Goal: Task Accomplishment & Management: Manage account settings

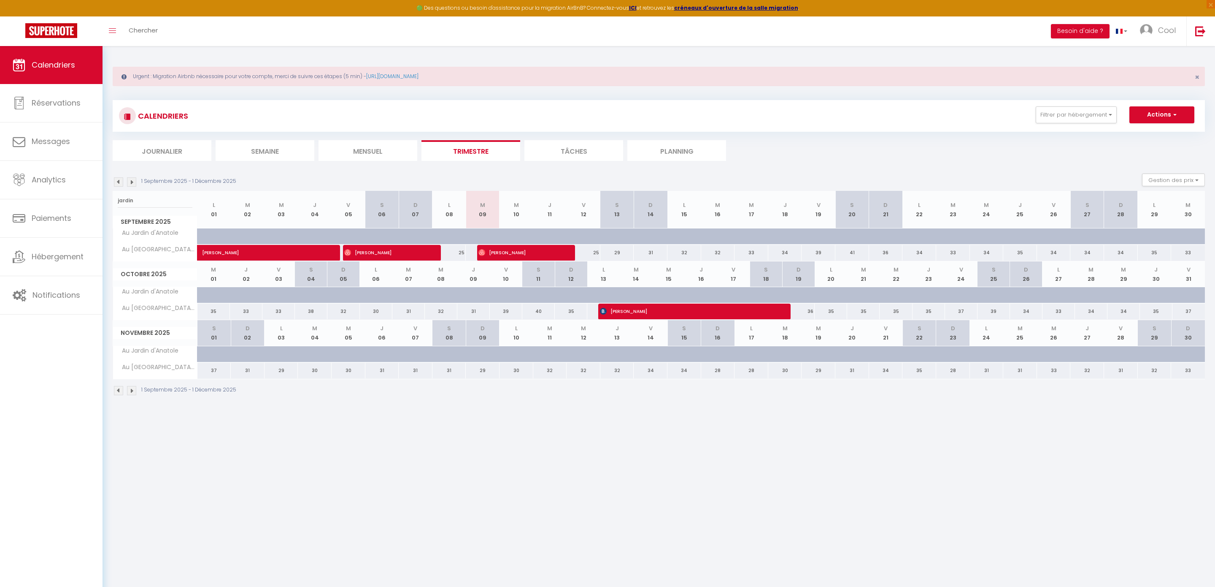
click at [665, 151] on li "Planning" at bounding box center [676, 150] width 99 height 21
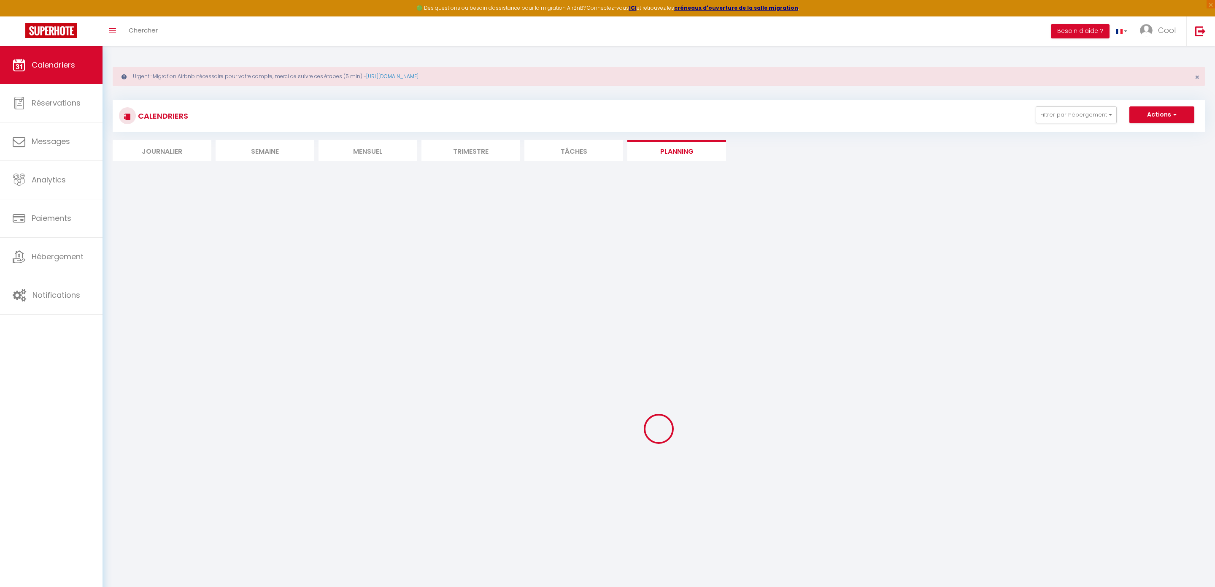
select select
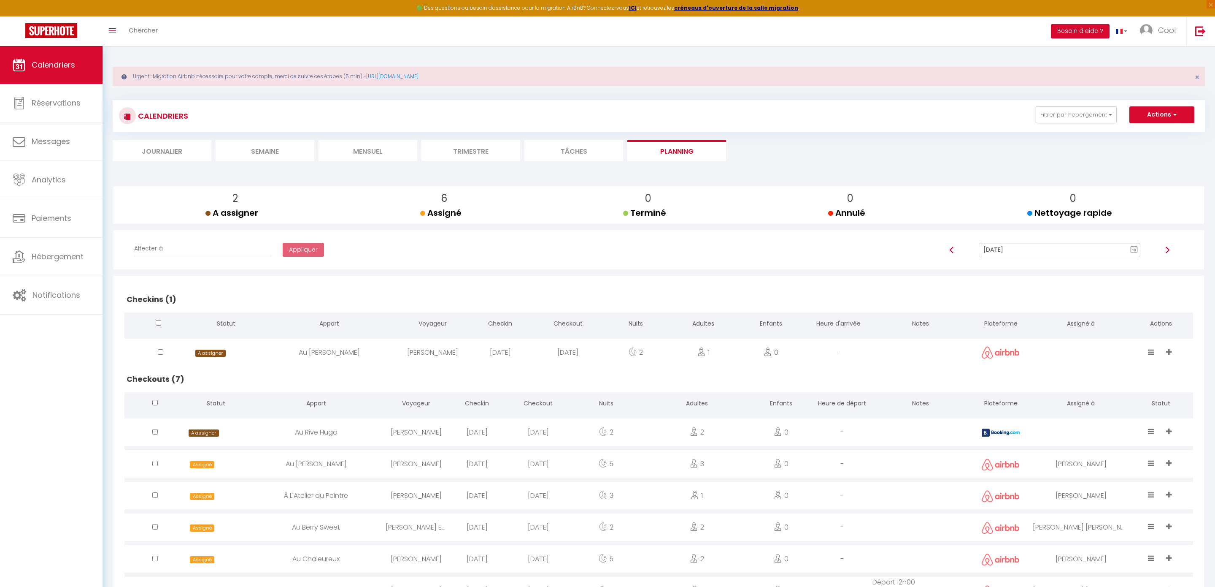
scroll to position [73, 0]
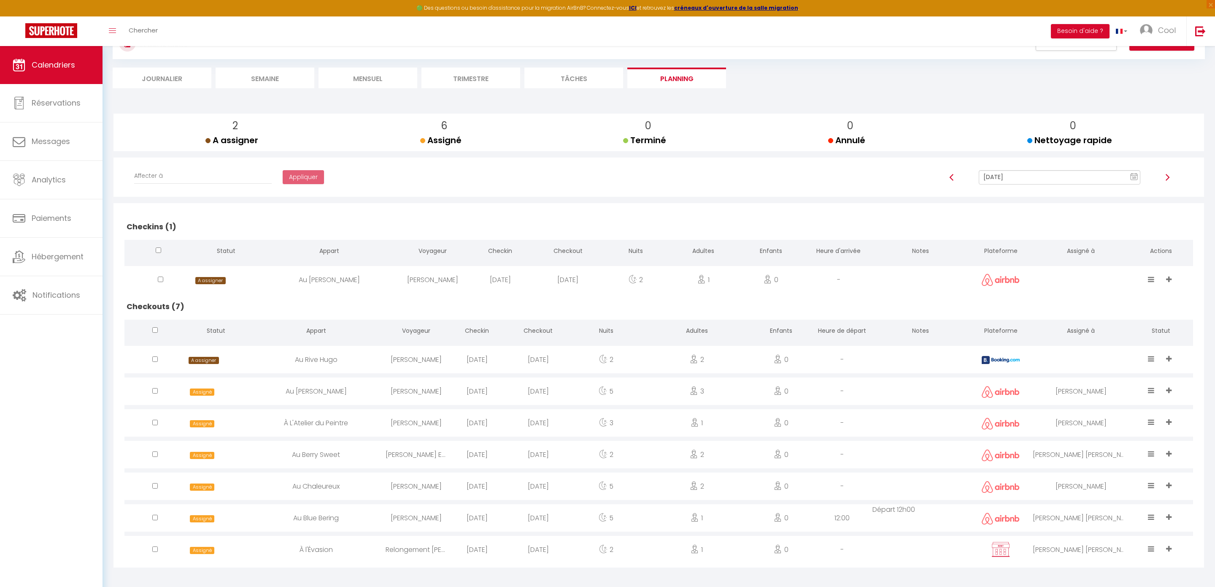
click at [1019, 179] on input "[DATE]" at bounding box center [1060, 177] width 162 height 14
click at [1110, 237] on td "12" at bounding box center [1115, 236] width 14 height 14
type input "Sep 12, 2025"
select select
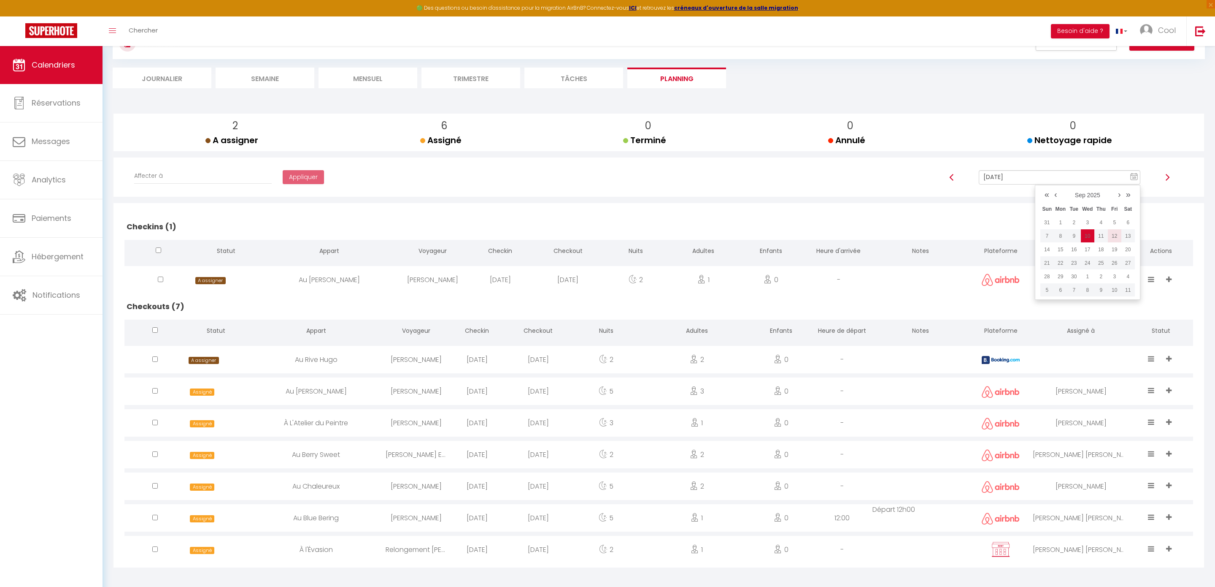
select select
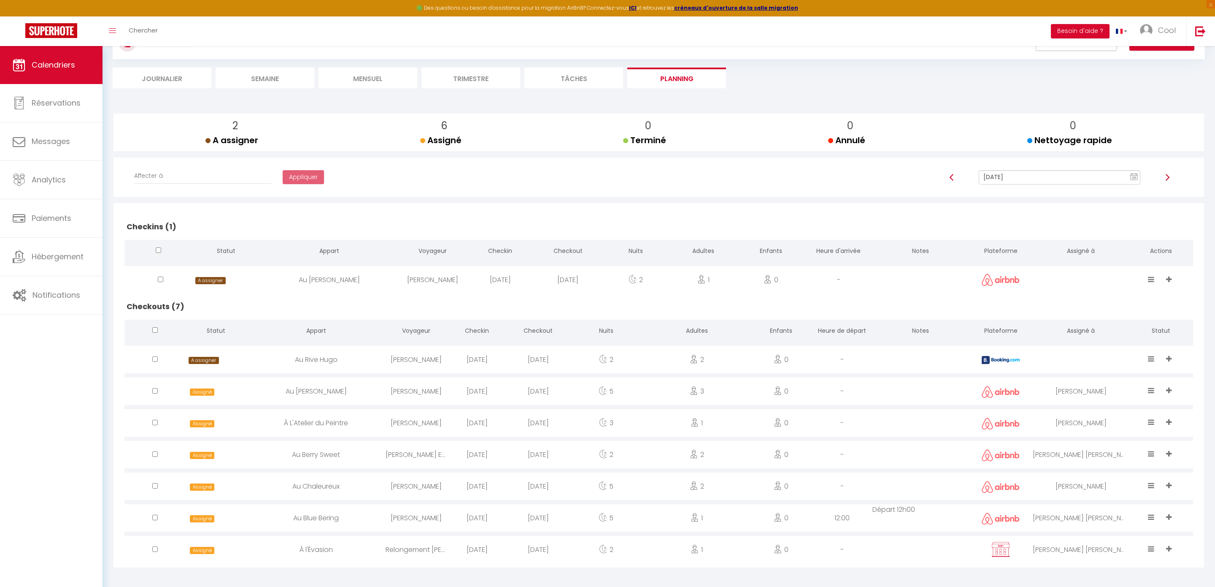
select select
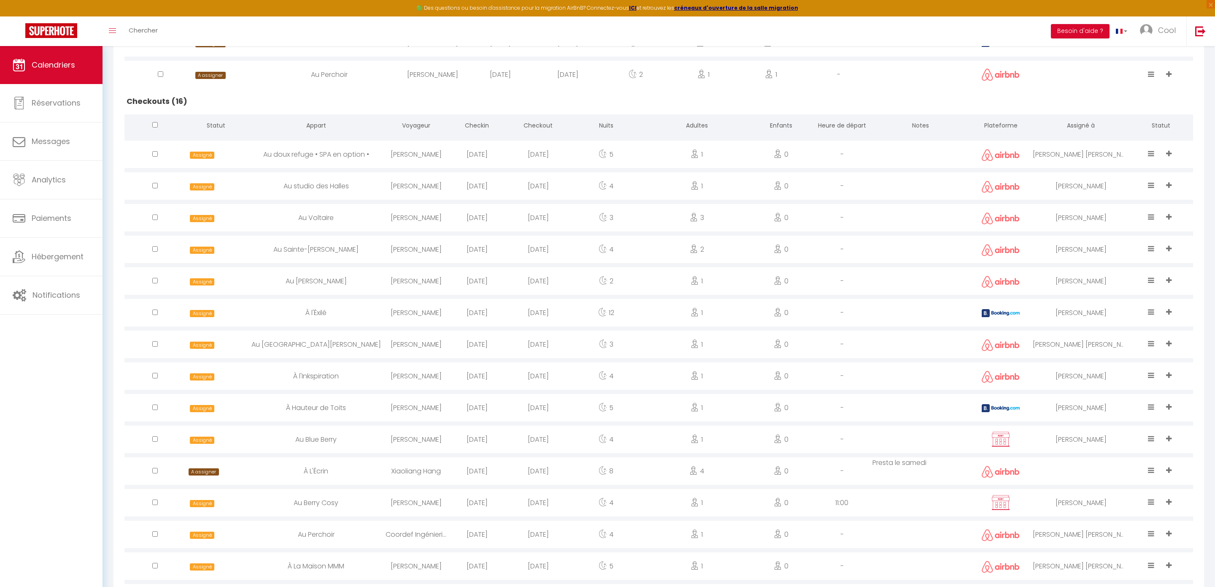
scroll to position [468, 0]
click at [578, 404] on div "5" at bounding box center [606, 406] width 75 height 27
select select "0"
select select "1"
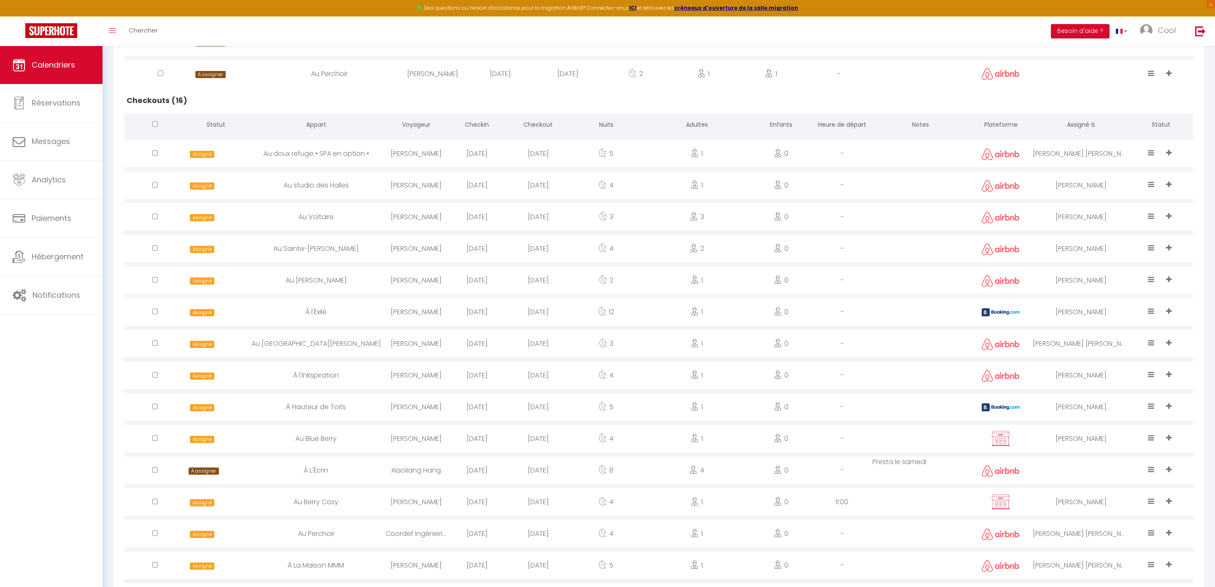
select select
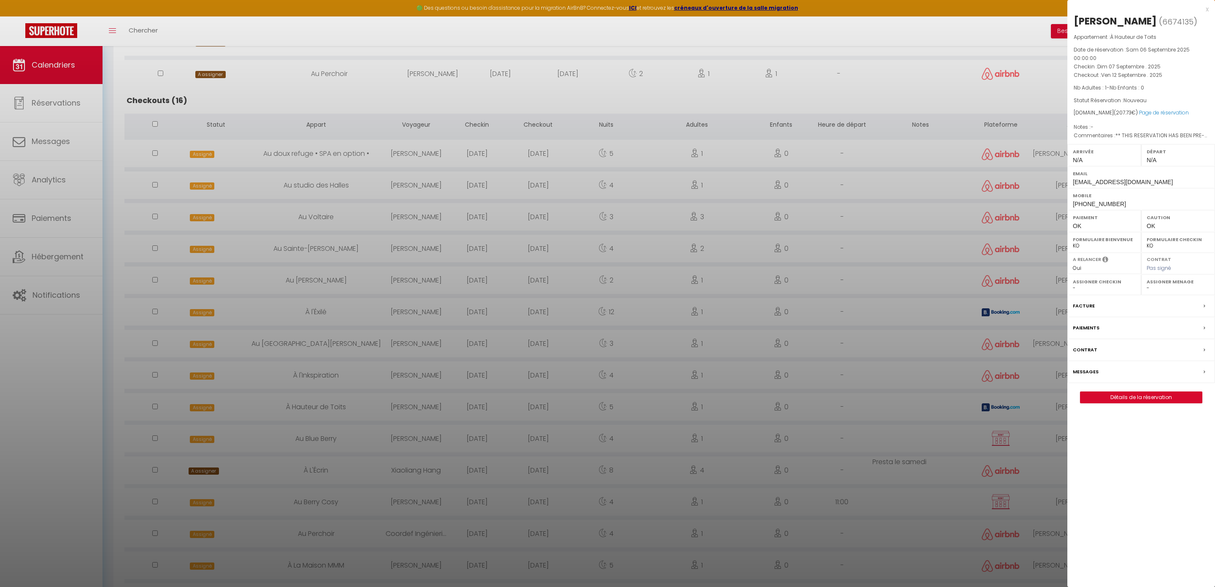
select select "45420"
click at [1126, 401] on link "Détails de la réservation" at bounding box center [1142, 397] width 122 height 11
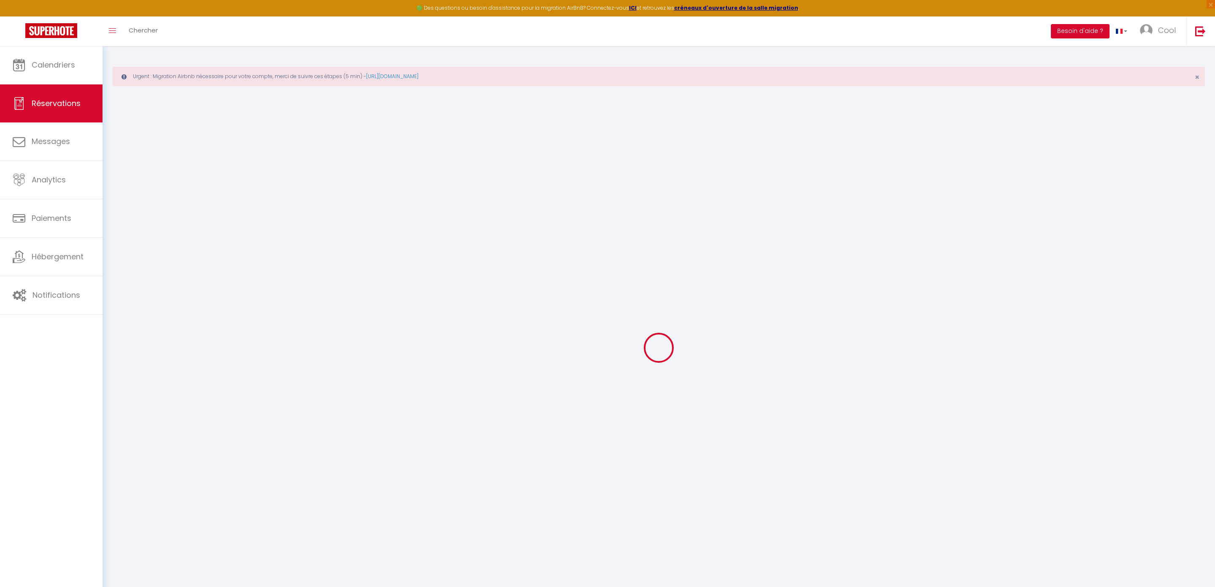
select select
checkbox input "false"
select select
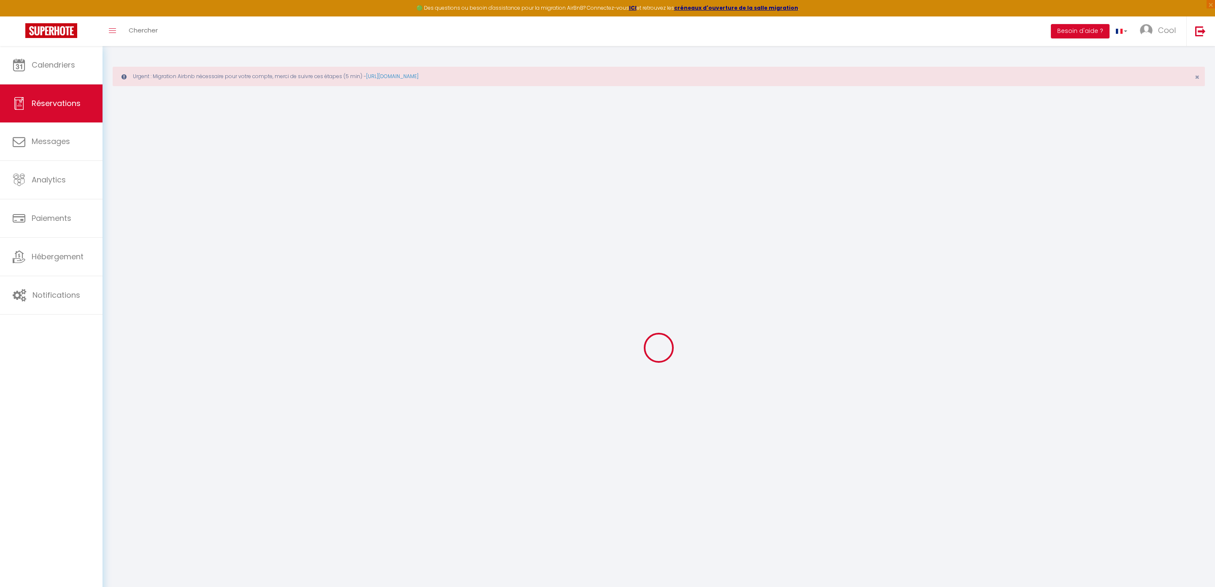
checkbox input "false"
select select
checkbox input "false"
type textarea "** THIS RESERVATION HAS BEEN PRE-PAID ** BOOKING NOTE : Payment charge is EUR 2…"
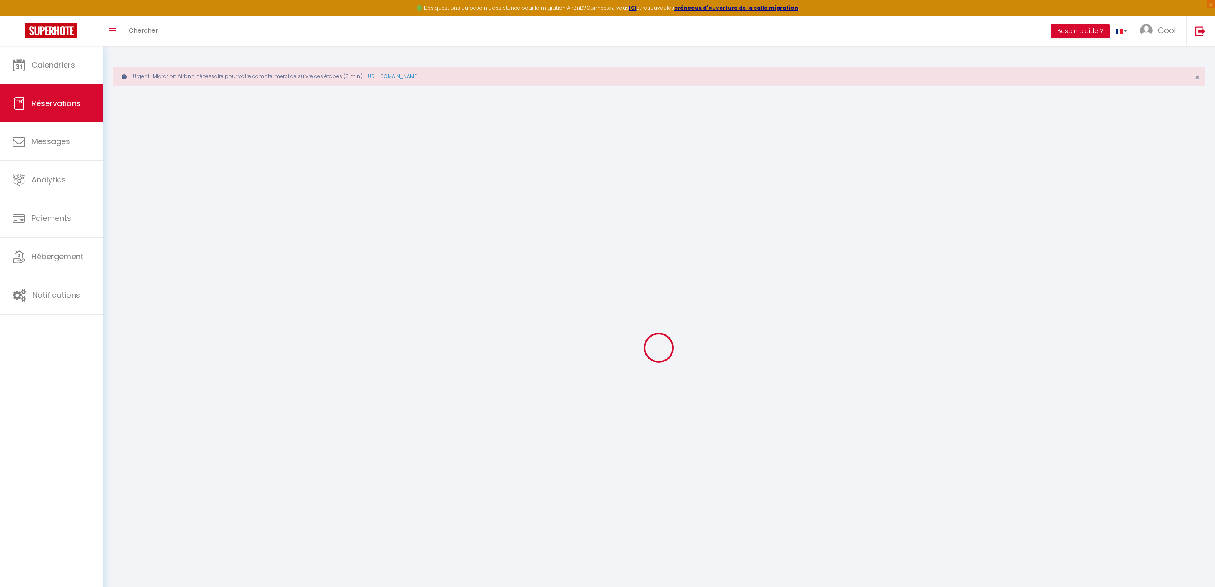
select select
checkbox input "false"
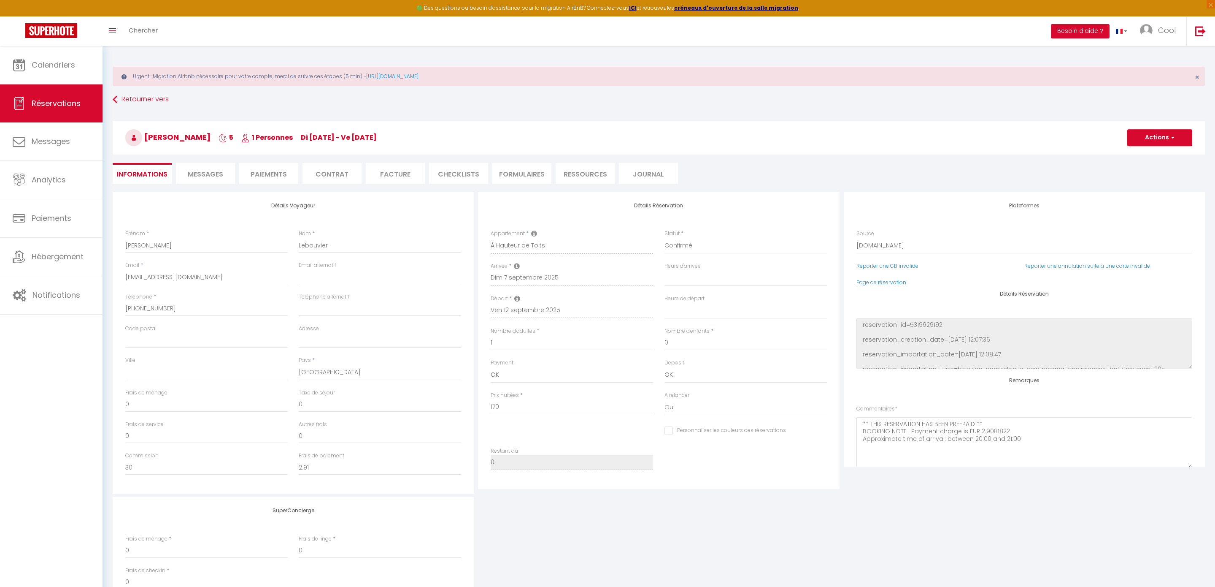
type input "30"
type input "7.73"
select select
checkbox input "false"
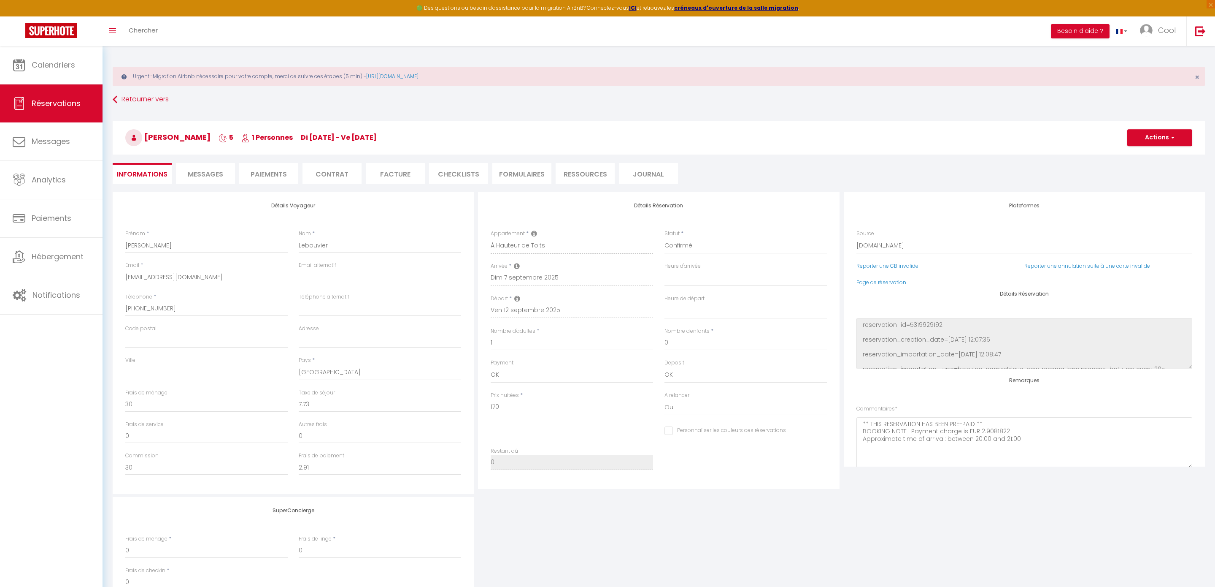
select select
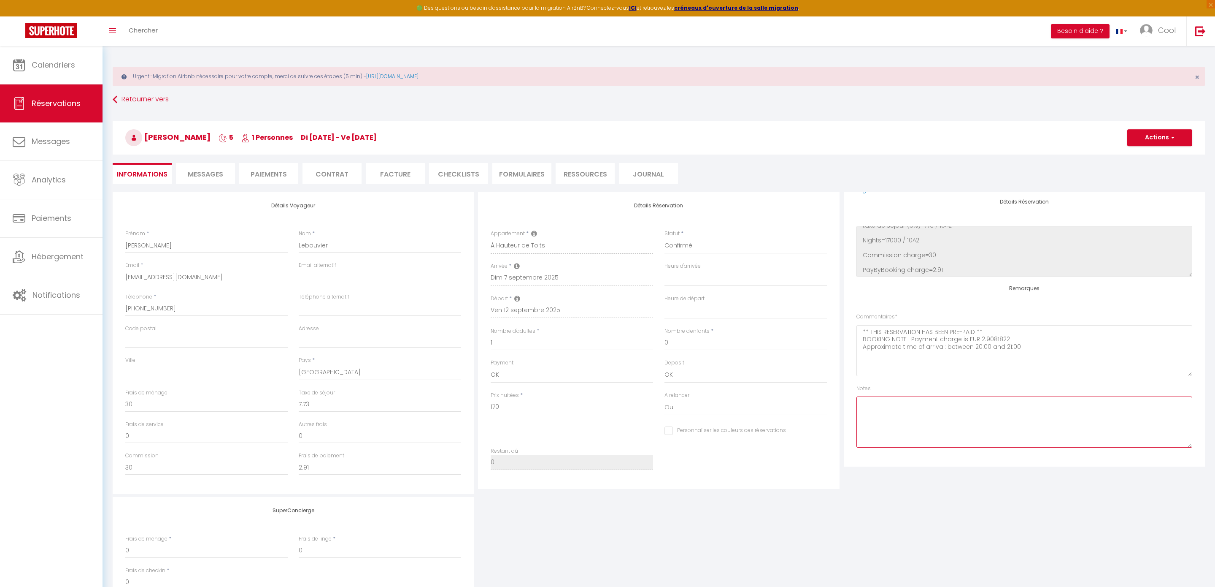
click at [938, 411] on textarea at bounding box center [1025, 421] width 336 height 51
type textarea "Déposer lit bébé"
click at [1159, 130] on button "Actions" at bounding box center [1159, 137] width 65 height 17
click at [1149, 152] on link "Enregistrer" at bounding box center [1151, 156] width 67 height 11
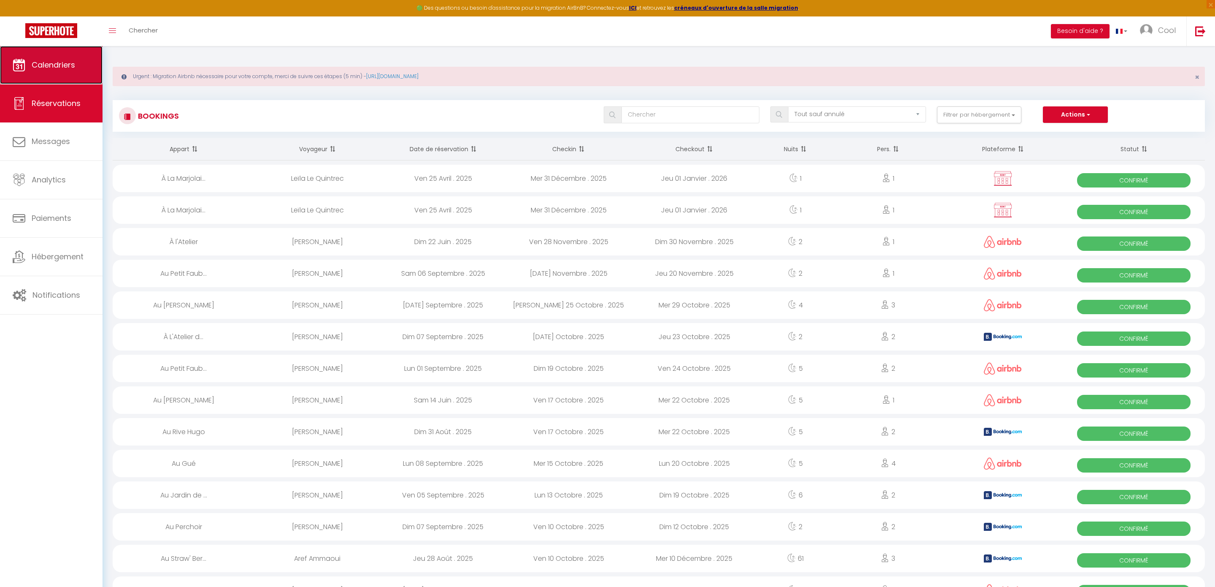
click at [41, 68] on span "Calendriers" at bounding box center [53, 64] width 43 height 11
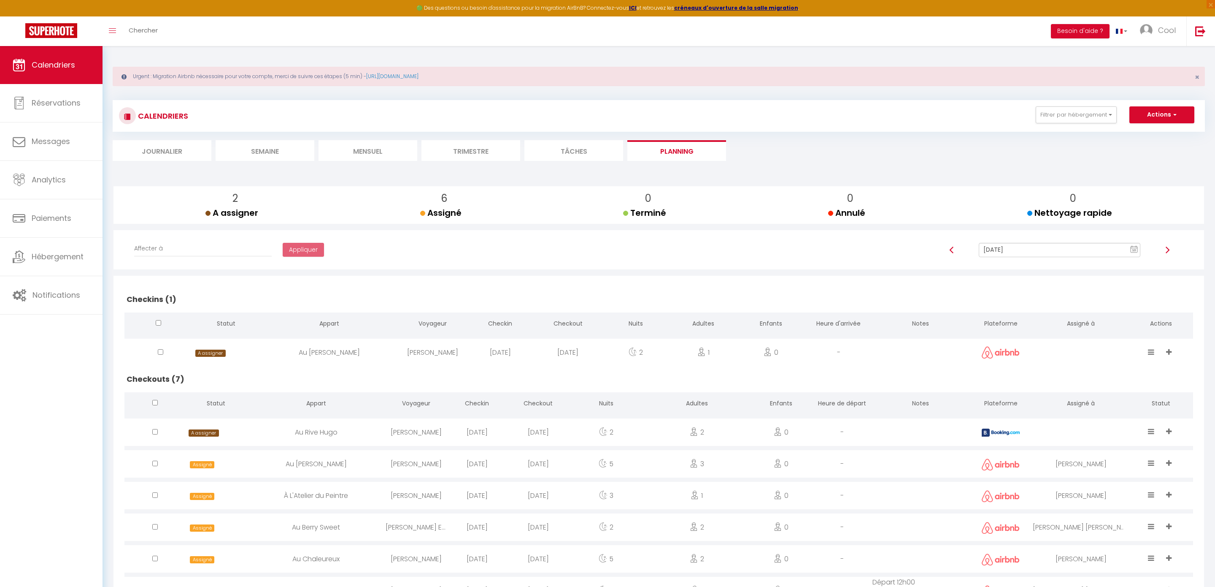
scroll to position [73, 0]
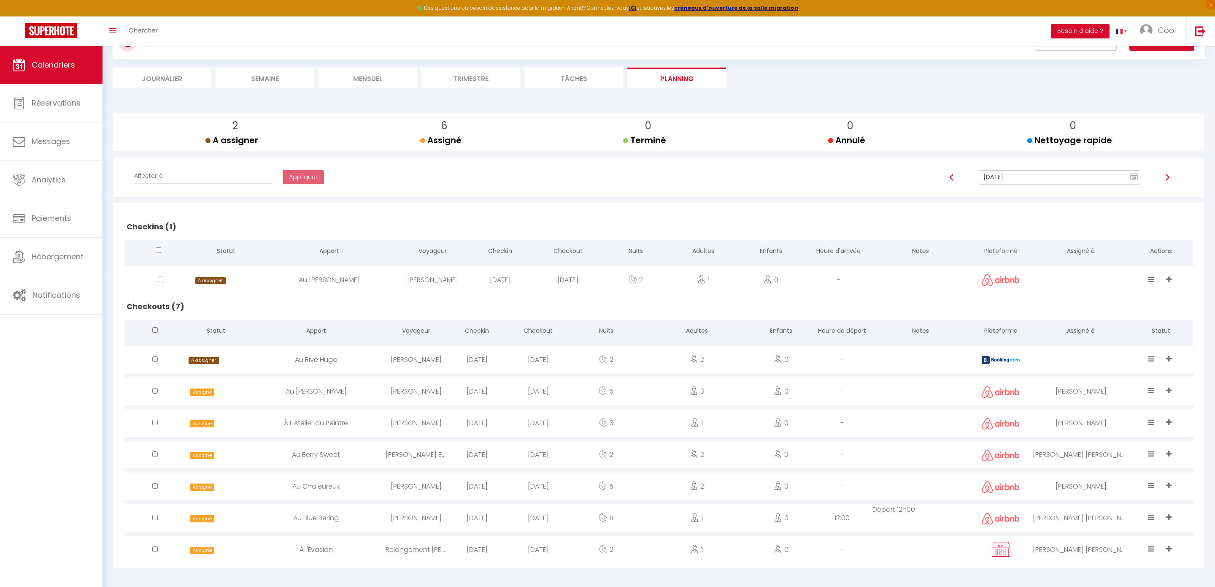
click at [1039, 178] on input "[DATE]" at bounding box center [1060, 177] width 162 height 14
click at [1099, 233] on td "11" at bounding box center [1102, 236] width 14 height 14
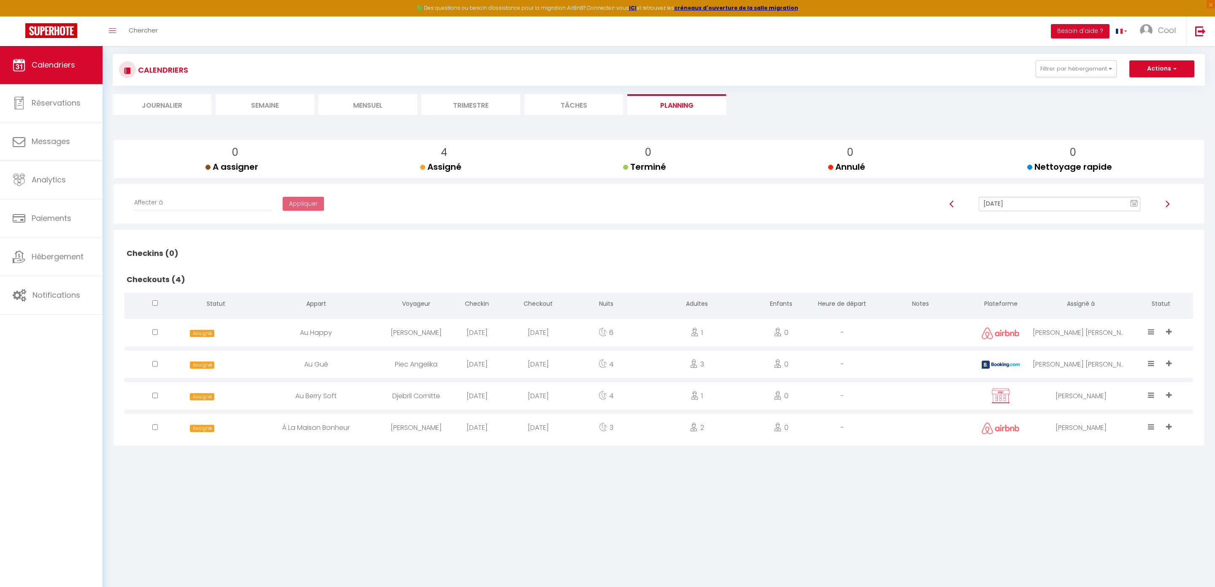
scroll to position [46, 0]
click at [1005, 203] on input "Sep 11, 2025" at bounding box center [1060, 204] width 162 height 14
click at [1114, 263] on td "12" at bounding box center [1115, 263] width 14 height 14
type input "Sep 12, 2025"
checkbox input "false"
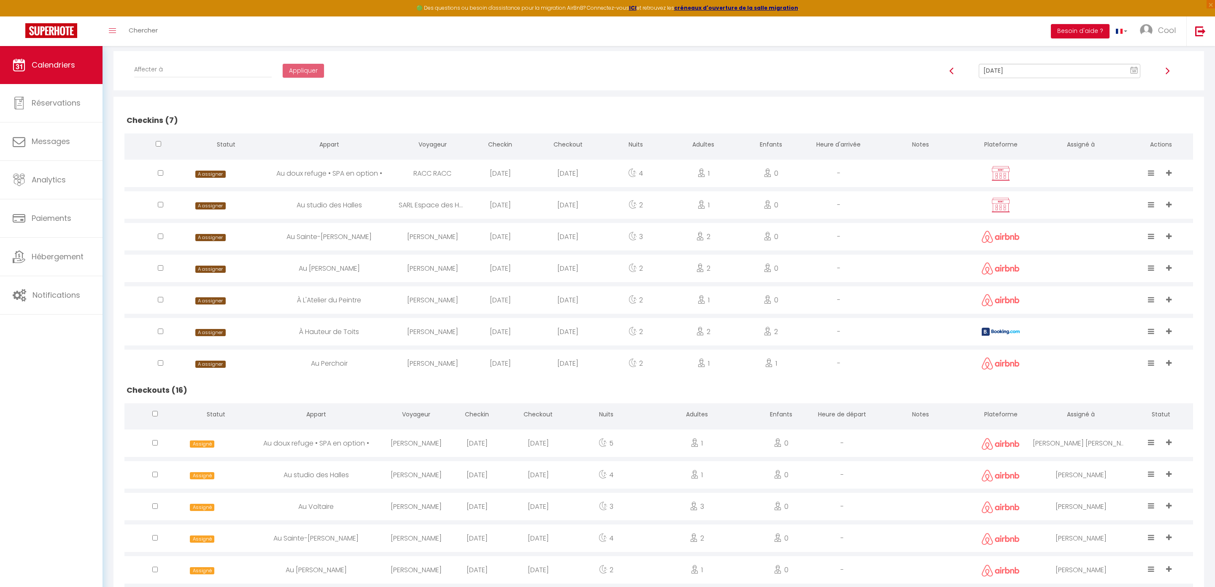
scroll to position [0, 0]
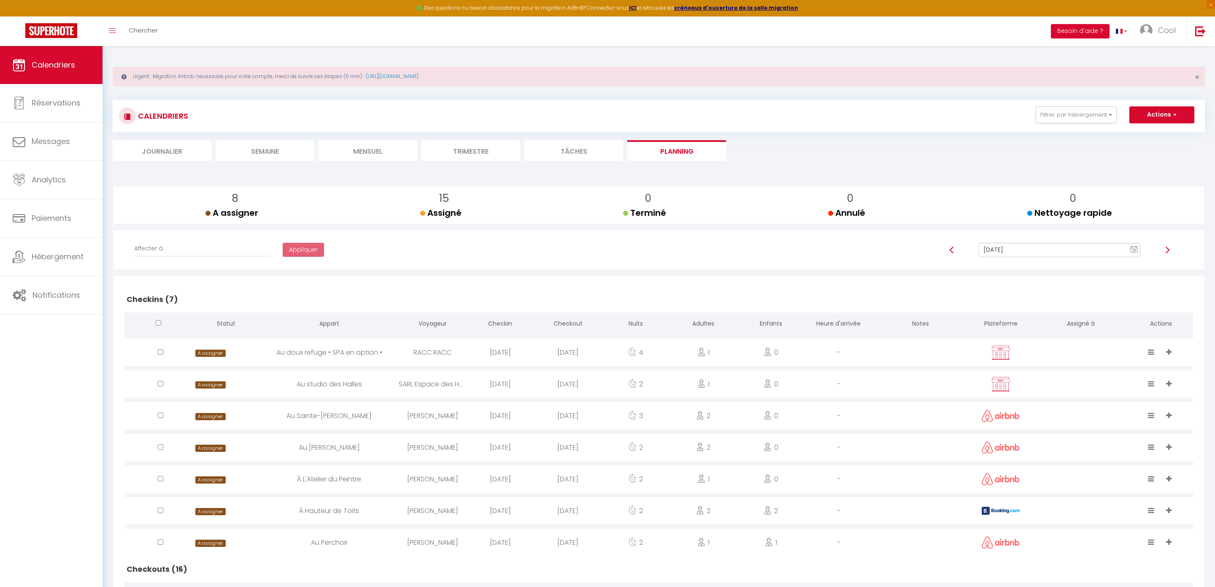
click at [1012, 245] on input "Sep 12, 2025" at bounding box center [1060, 250] width 162 height 14
click at [1124, 304] on td "13" at bounding box center [1129, 309] width 14 height 14
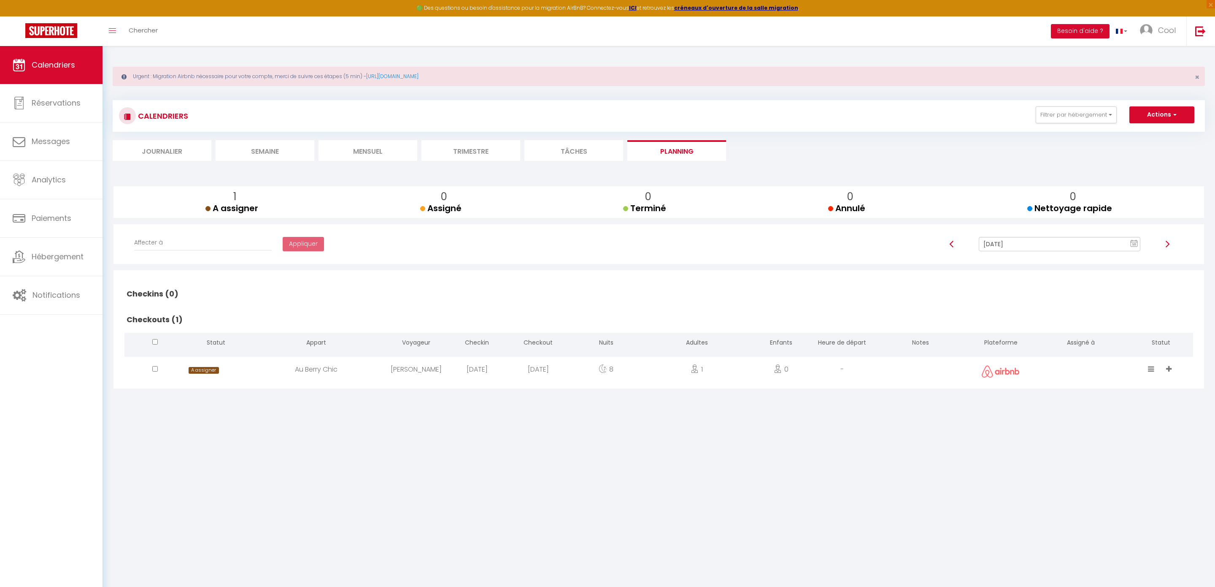
scroll to position [46, 0]
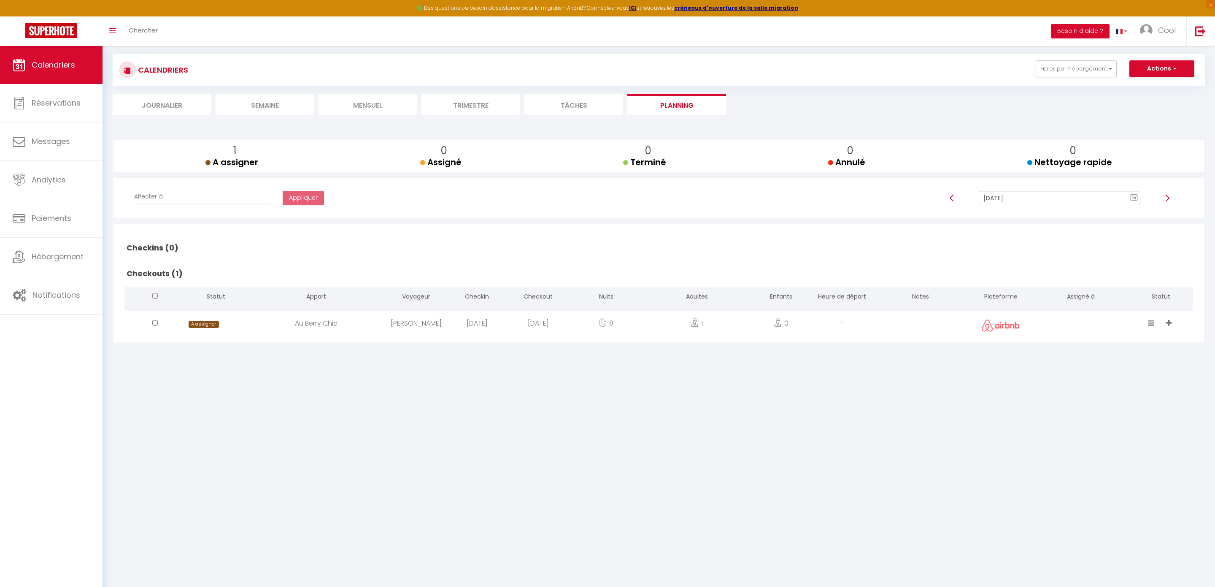
click at [1014, 197] on input "Sep 13, 2025" at bounding box center [1060, 198] width 162 height 14
click at [1044, 273] on td "14" at bounding box center [1048, 270] width 14 height 14
type input "Sep 14, 2025"
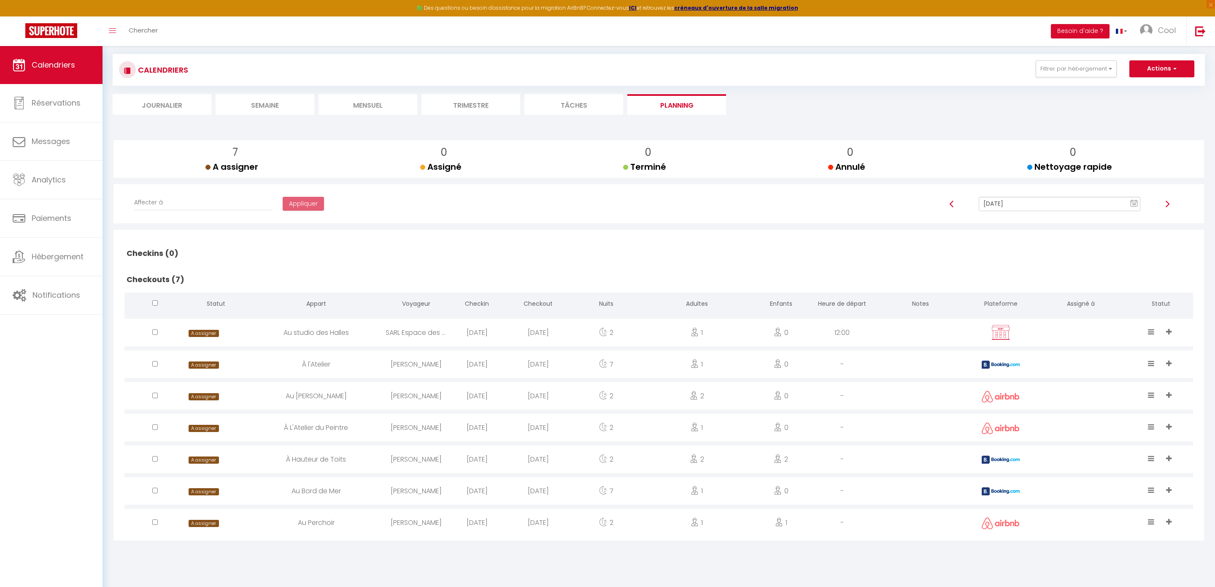
click at [1066, 330] on div at bounding box center [1081, 332] width 96 height 27
select select "0"
select select "1"
select select
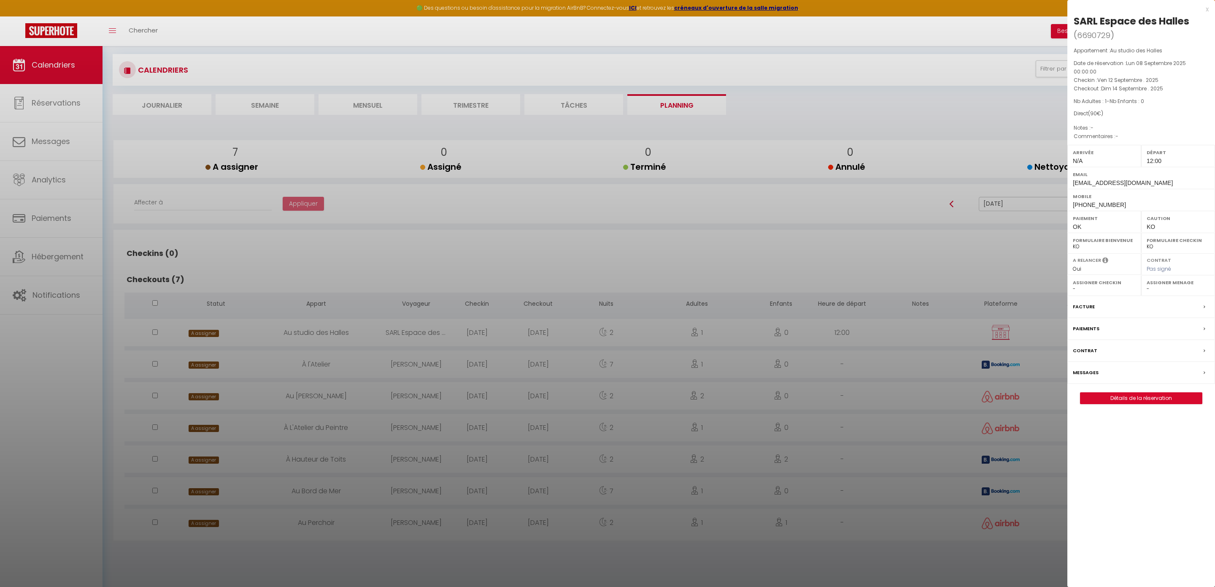
click at [1149, 289] on select "- Louis Périgord Emmanuel Imorou GAETAN FAVARD Franck Lavoué Wesley Natacha Thi…" at bounding box center [1178, 289] width 63 height 8
select select "45420"
click at [909, 389] on div at bounding box center [607, 293] width 1215 height 587
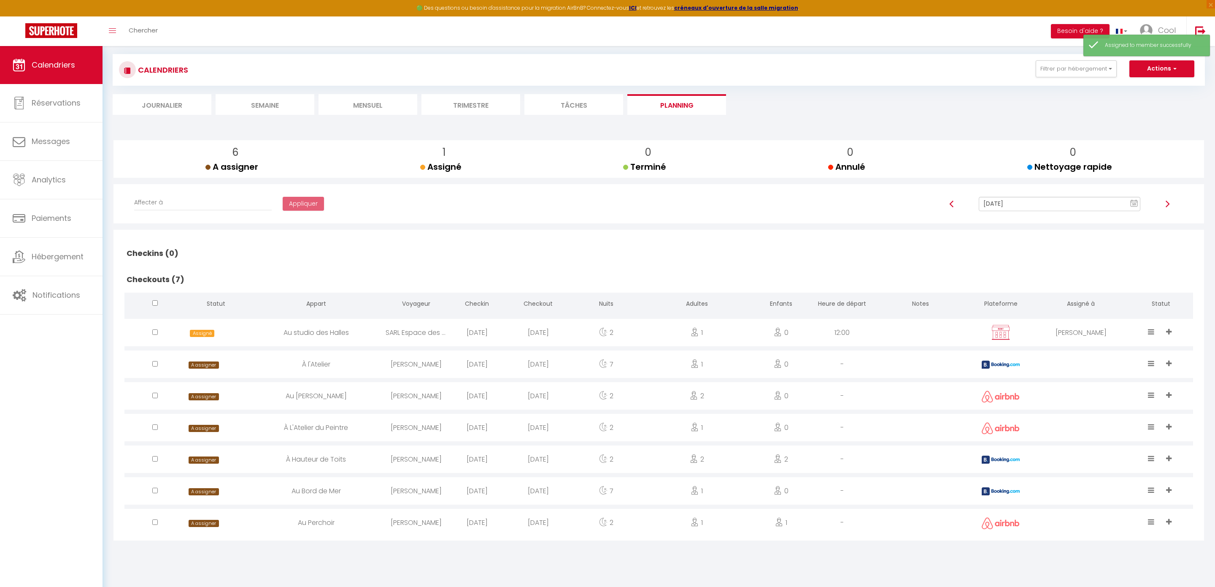
click at [1090, 384] on div at bounding box center [1081, 395] width 96 height 27
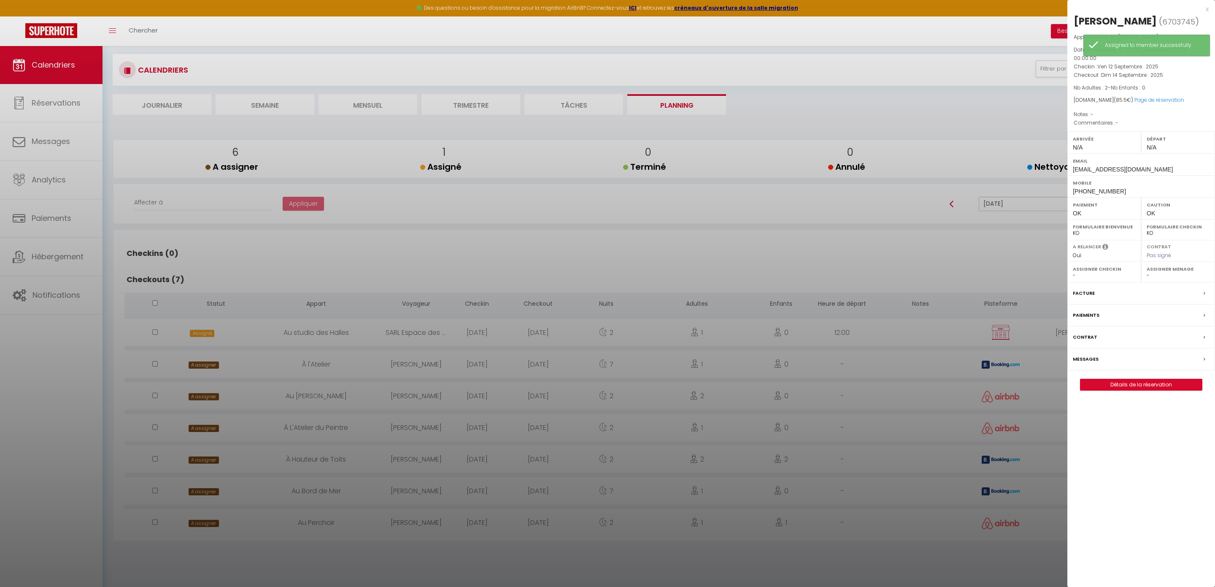
click at [1162, 278] on select "- Louis Périgord Emmanuel Imorou GAETAN FAVARD Franck Lavoué Wesley Natacha Thi…" at bounding box center [1178, 275] width 63 height 8
select select "45420"
click at [841, 432] on div at bounding box center [607, 293] width 1215 height 587
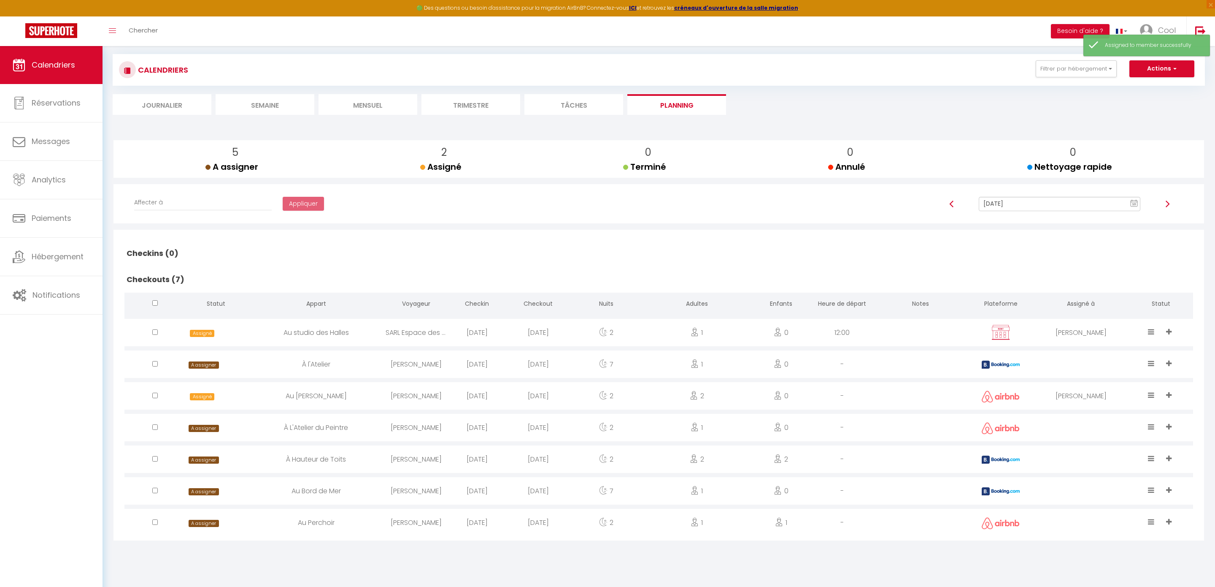
click at [1084, 416] on div at bounding box center [1081, 427] width 96 height 27
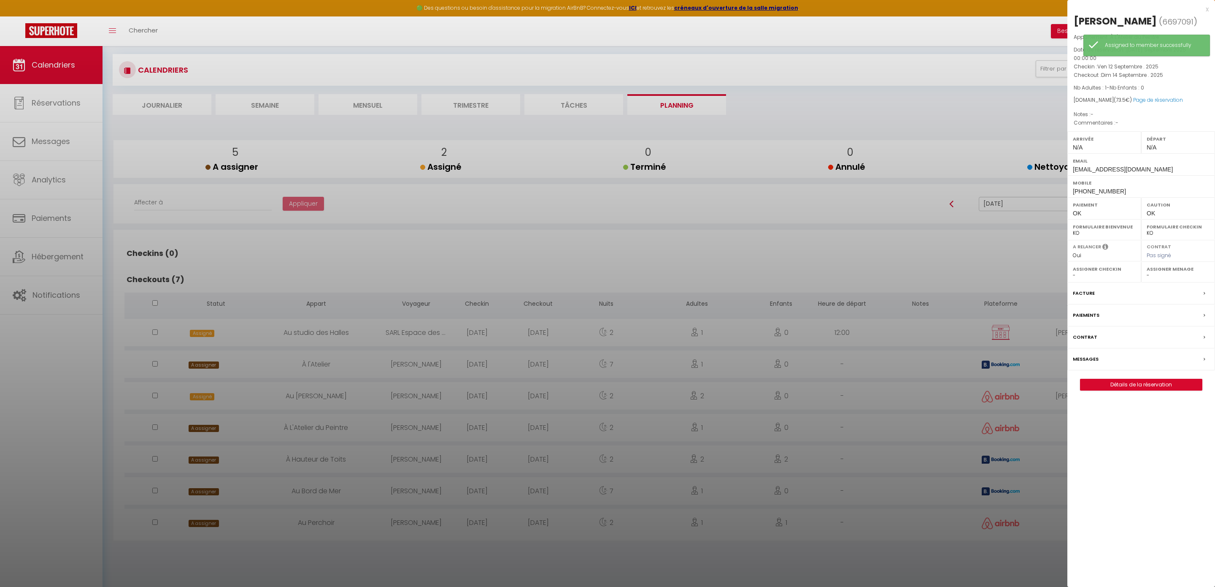
click at [1154, 279] on select "- Louis Périgord Emmanuel Imorou GAETAN FAVARD Franck Lavoué Wesley Natacha Thi…" at bounding box center [1178, 275] width 63 height 8
select select "45420"
click at [928, 419] on div at bounding box center [607, 293] width 1215 height 587
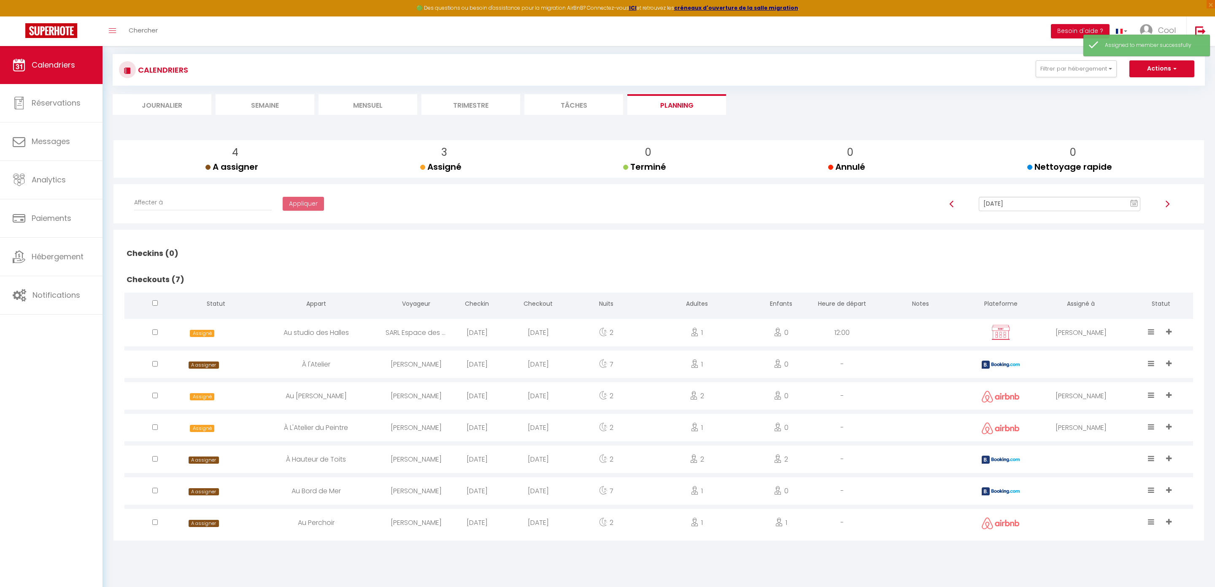
click at [1081, 451] on div at bounding box center [1081, 458] width 96 height 27
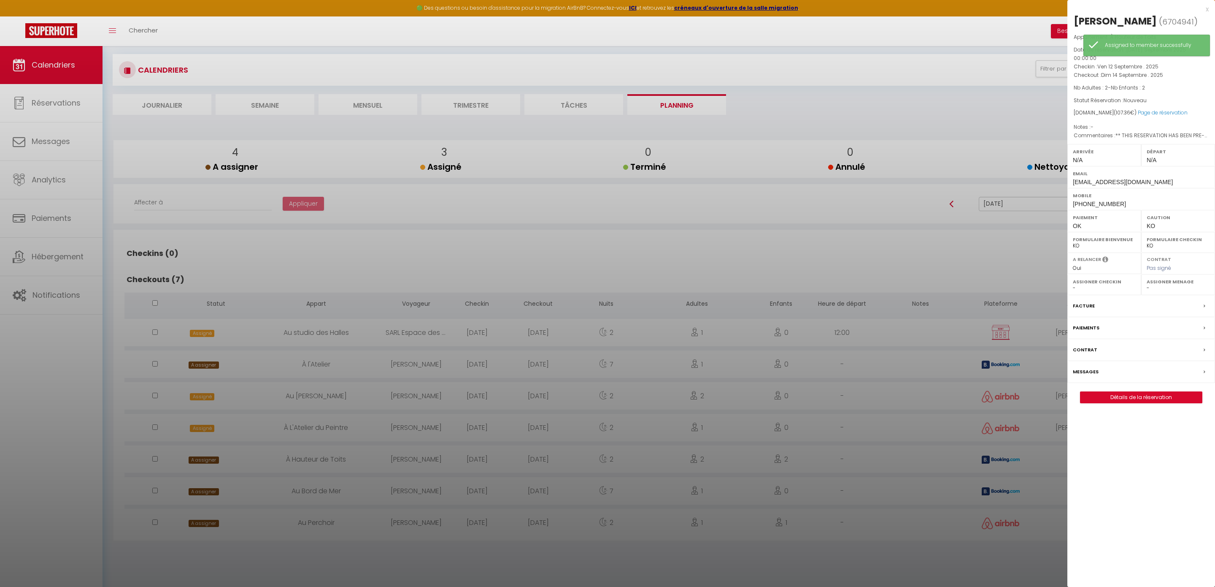
click at [1149, 289] on select "- Louis Périgord Emmanuel Imorou GAETAN FAVARD Franck Lavoué Wesley Natacha Thi…" at bounding box center [1178, 288] width 63 height 8
select select "45420"
click at [857, 459] on div at bounding box center [607, 293] width 1215 height 587
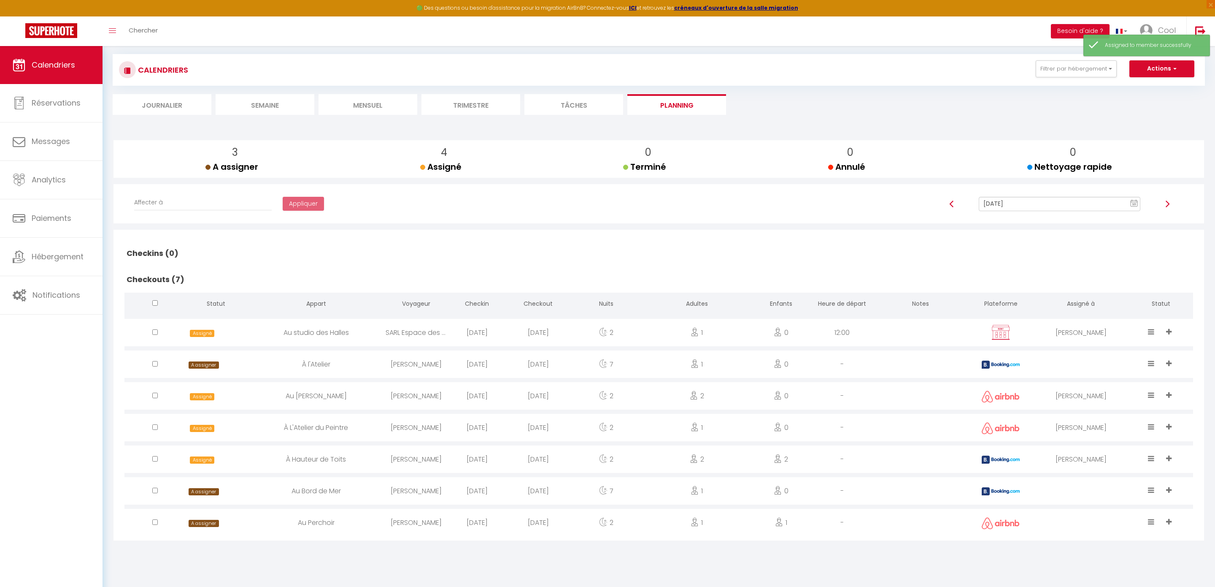
click at [1069, 357] on div at bounding box center [1081, 363] width 96 height 27
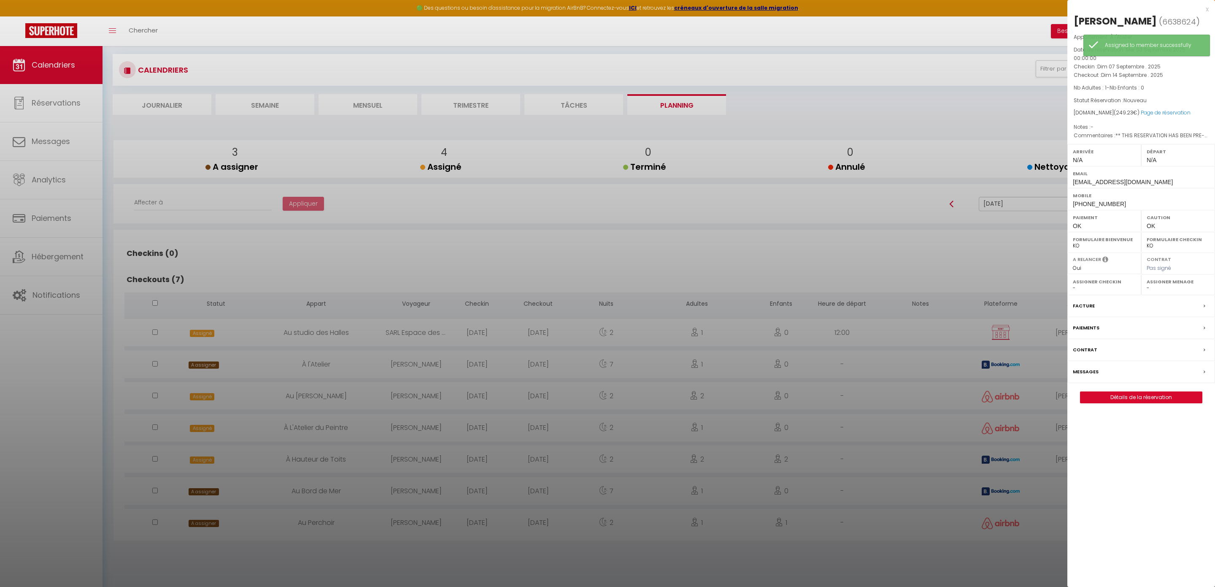
click at [1153, 286] on label "Assigner Menage" at bounding box center [1178, 281] width 63 height 8
click at [1152, 292] on select "- Louis Périgord Emmanuel Imorou GAETAN FAVARD Franck Lavoué Wesley Natacha Thi…" at bounding box center [1178, 288] width 63 height 8
select select "49444"
click at [991, 461] on div at bounding box center [607, 293] width 1215 height 587
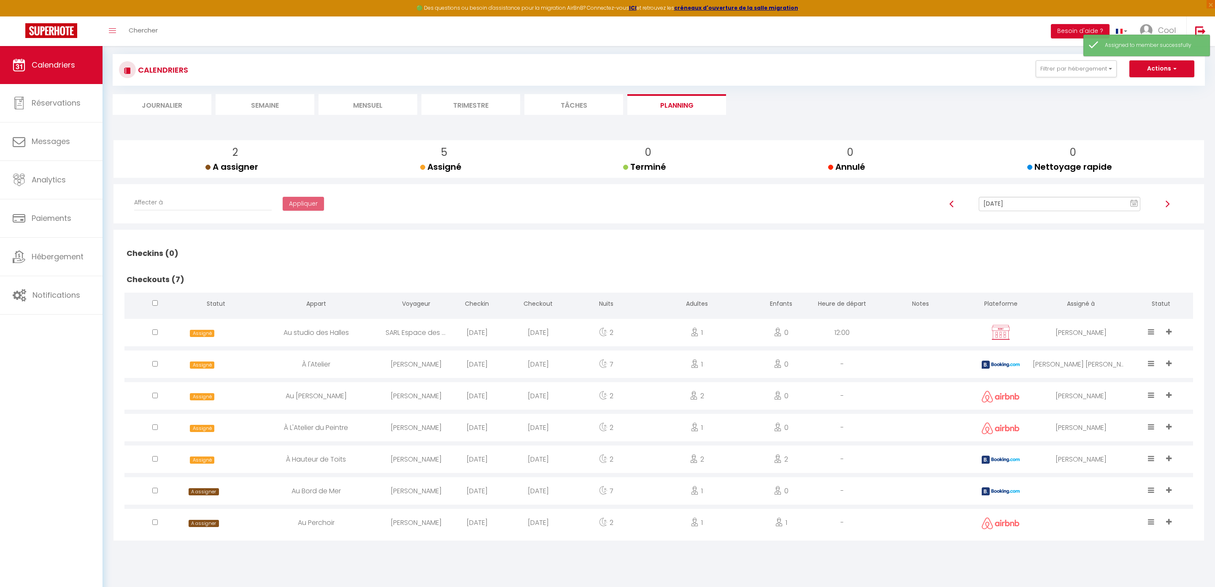
click at [1076, 486] on div at bounding box center [1081, 490] width 96 height 27
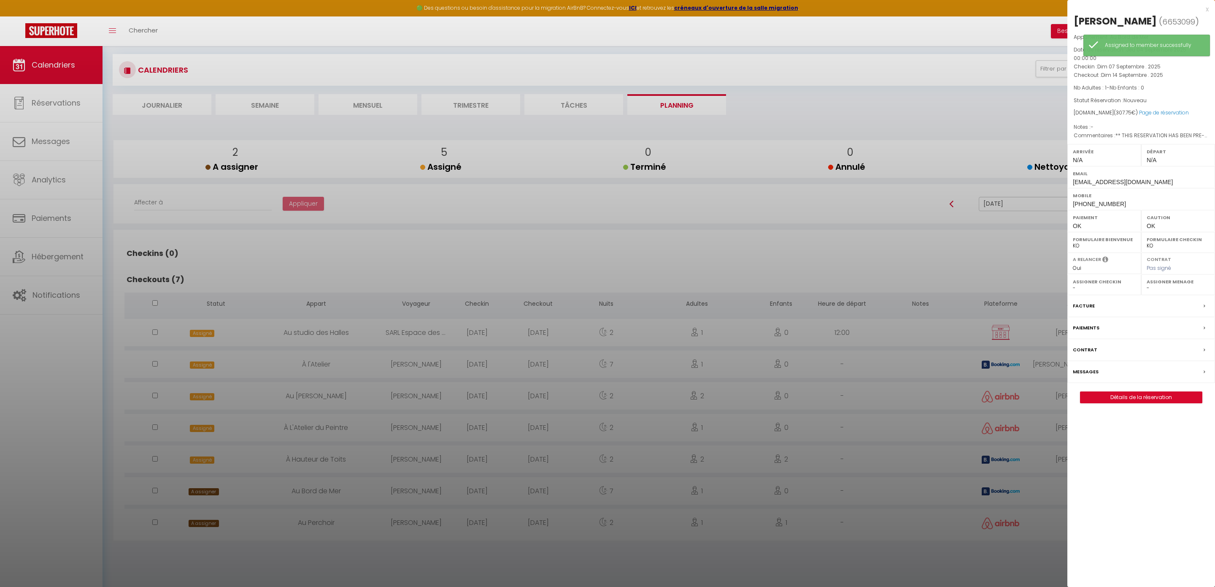
click at [1155, 295] on div "Assigner Menage - Louis Périgord Emmanuel Imorou GAETAN FAVARD Franck Lavoué We…" at bounding box center [1178, 284] width 74 height 21
click at [1155, 290] on select "- Louis Périgord Emmanuel Imorou GAETAN FAVARD Franck Lavoué Wesley Natacha Thi…" at bounding box center [1178, 288] width 63 height 8
select select "49444"
click at [988, 492] on div at bounding box center [607, 293] width 1215 height 587
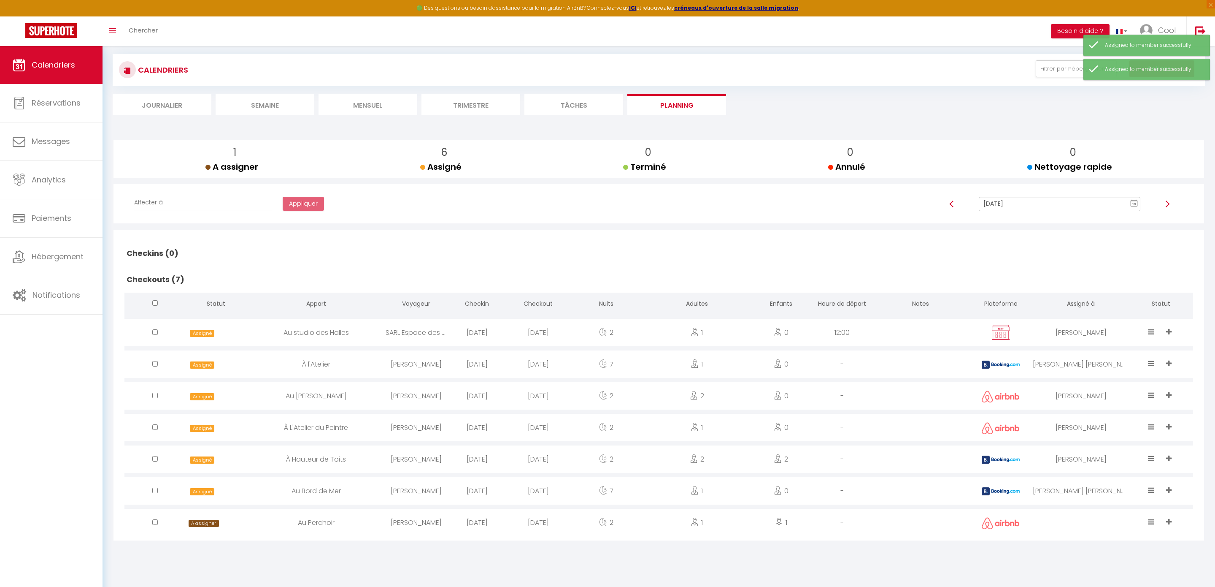
click at [1074, 530] on div at bounding box center [1081, 521] width 96 height 27
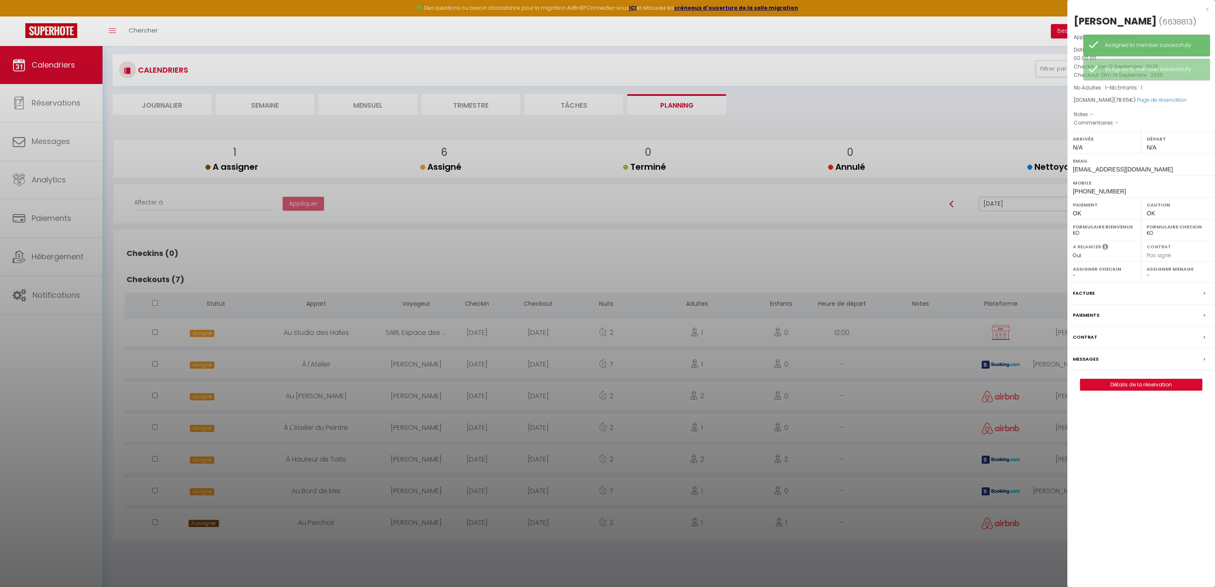
click at [1163, 276] on select "- Louis Périgord Emmanuel Imorou GAETAN FAVARD Franck Lavoué Wesley Natacha Thi…" at bounding box center [1178, 275] width 63 height 8
select select "49444"
click at [922, 387] on div at bounding box center [607, 293] width 1215 height 587
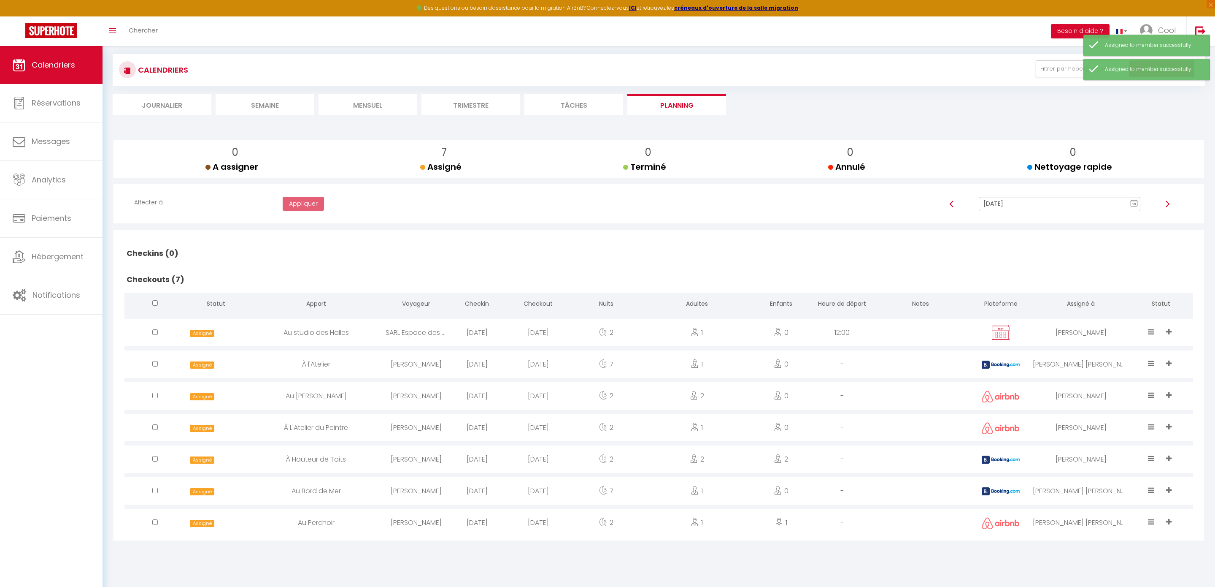
click at [1015, 208] on input "Sep 14, 2025" at bounding box center [1060, 204] width 162 height 14
click at [1062, 278] on td "15" at bounding box center [1061, 276] width 14 height 14
type input "Sep 15, 2025"
checkbox input "false"
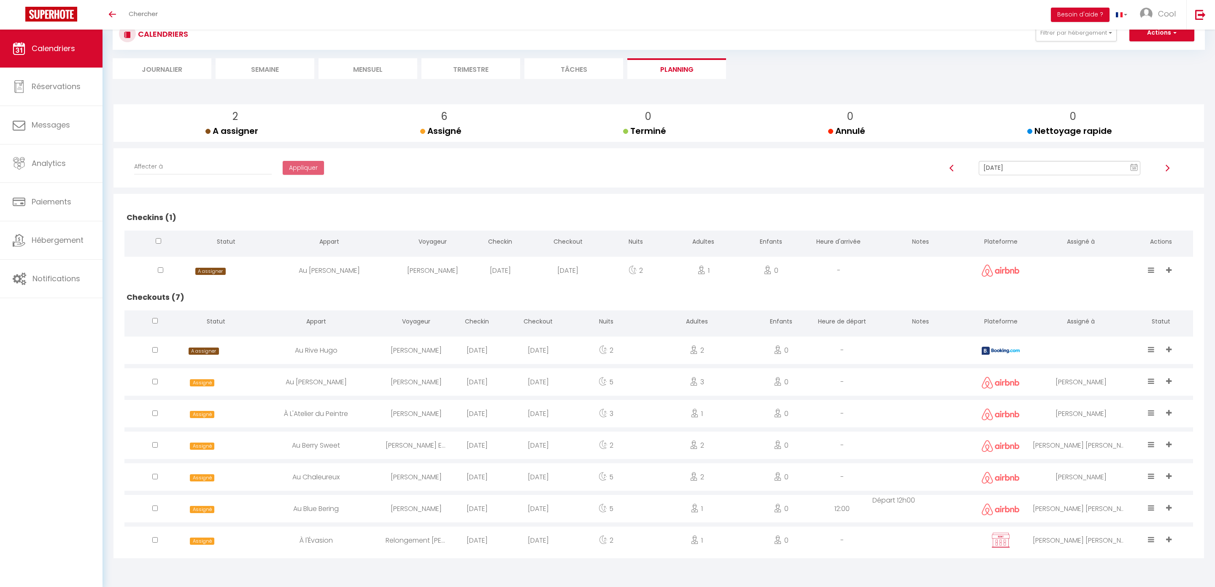
click at [455, 68] on li "Trimestre" at bounding box center [471, 68] width 99 height 21
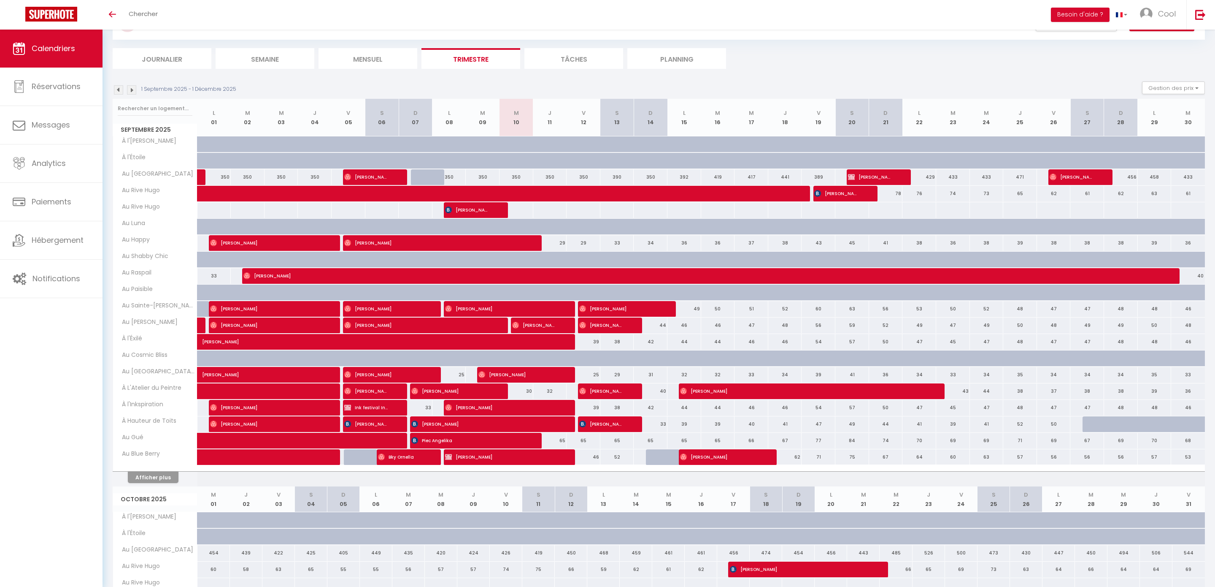
scroll to position [41, 0]
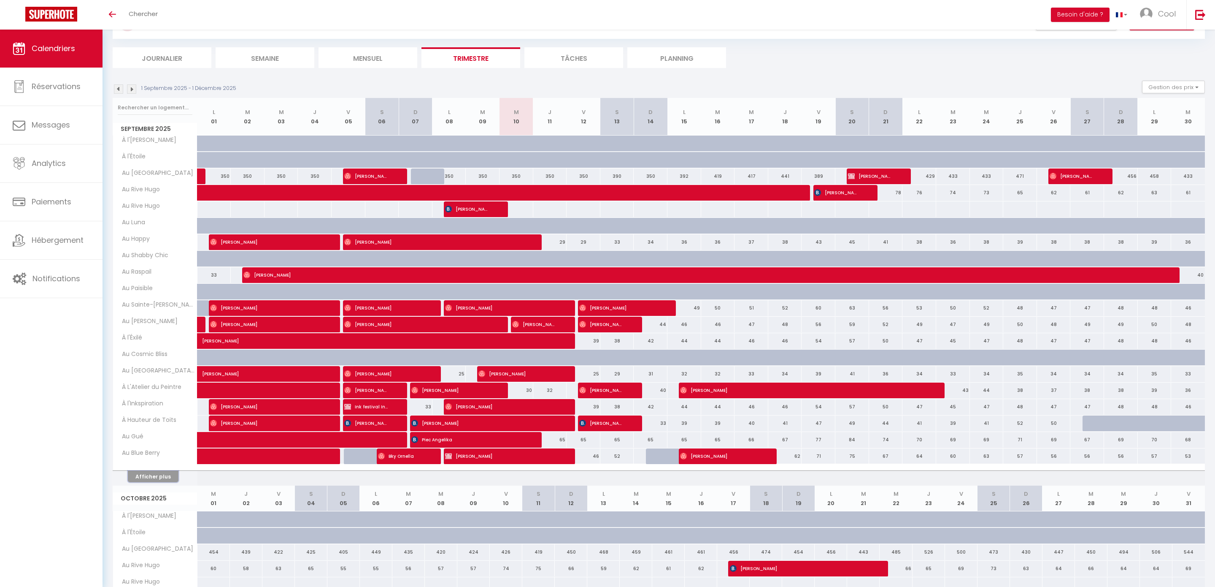
click at [159, 482] on button "Afficher plus" at bounding box center [153, 475] width 51 height 11
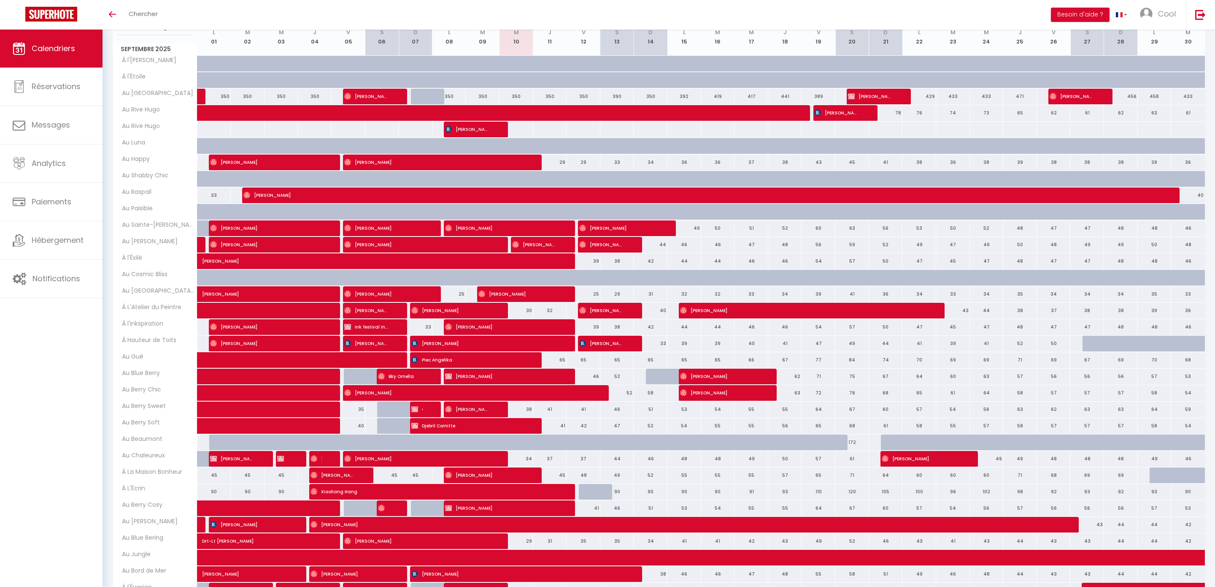
scroll to position [122, 0]
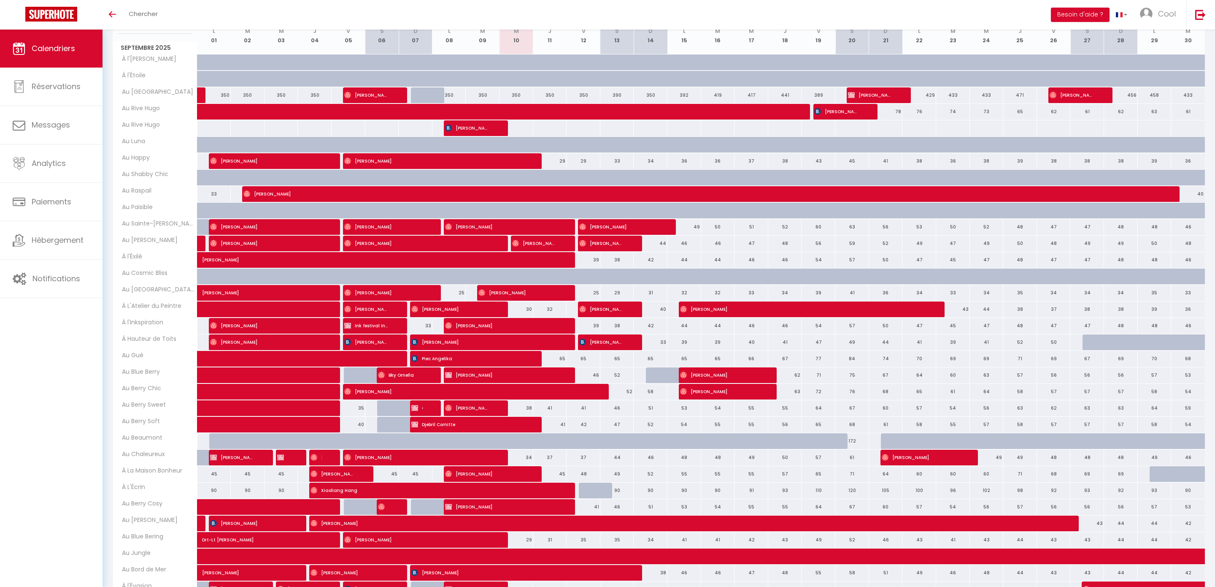
click at [1113, 347] on div at bounding box center [1121, 342] width 34 height 16
type input "51"
type input "Dim 28 Septembre 2025"
type input "Lun 29 Septembre 2025"
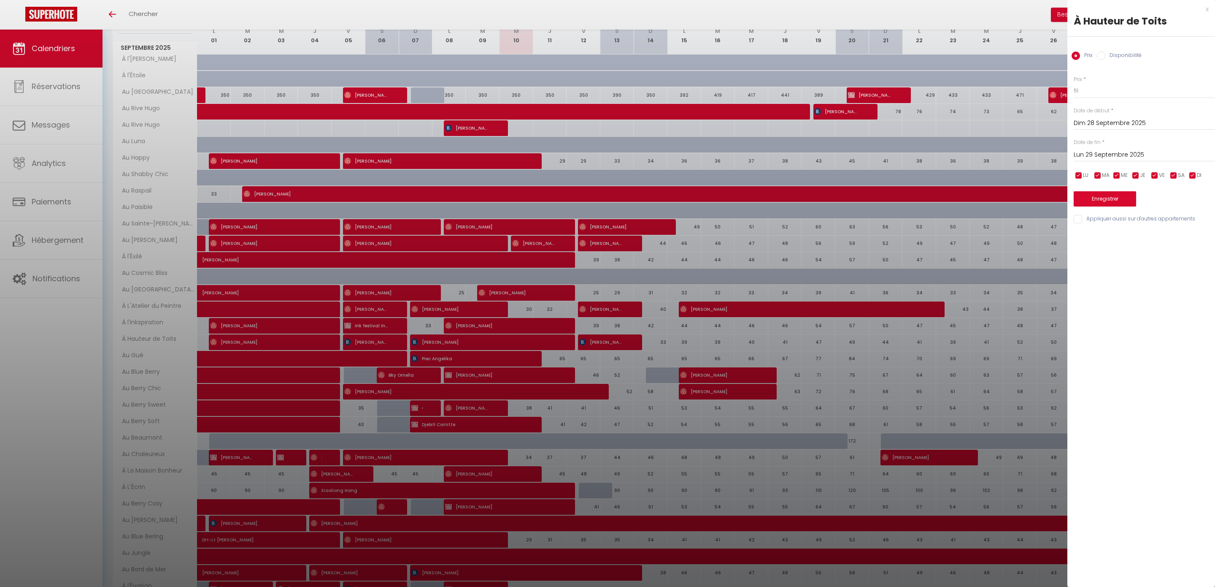
click at [1009, 377] on div at bounding box center [607, 293] width 1215 height 587
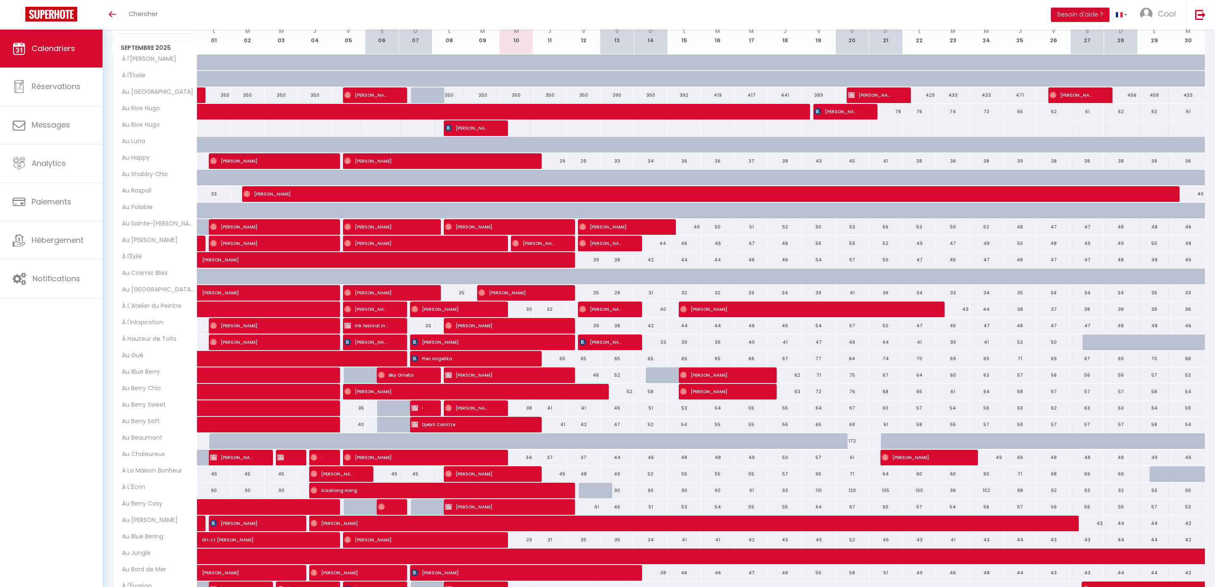
scroll to position [0, 0]
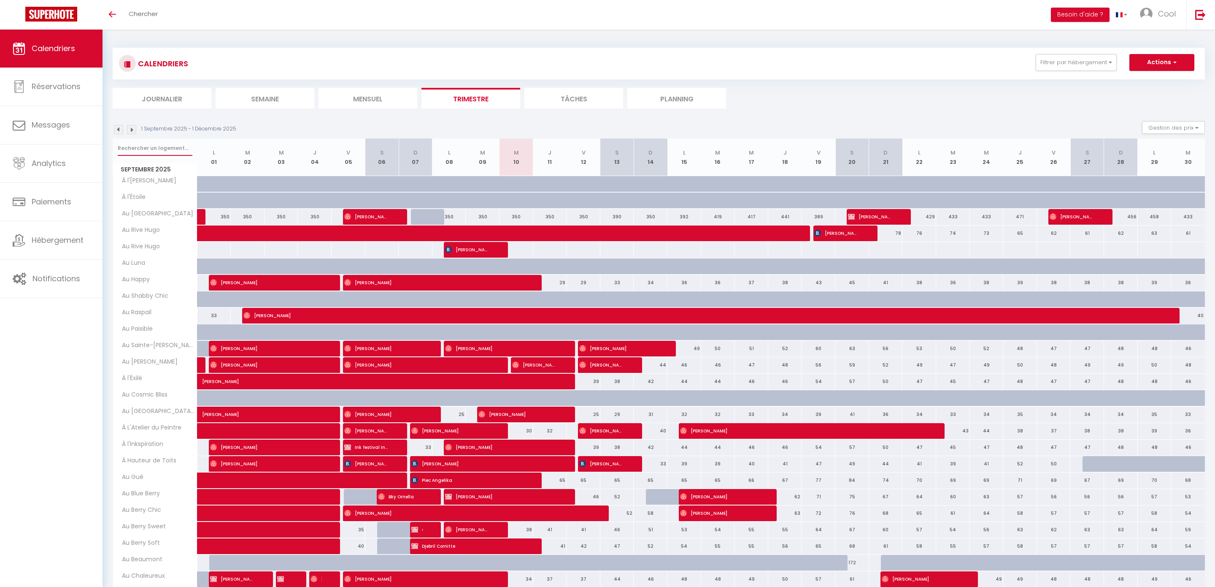
click at [136, 146] on input "text" at bounding box center [155, 148] width 75 height 15
type input "ha"
select select
type input "hau"
select select
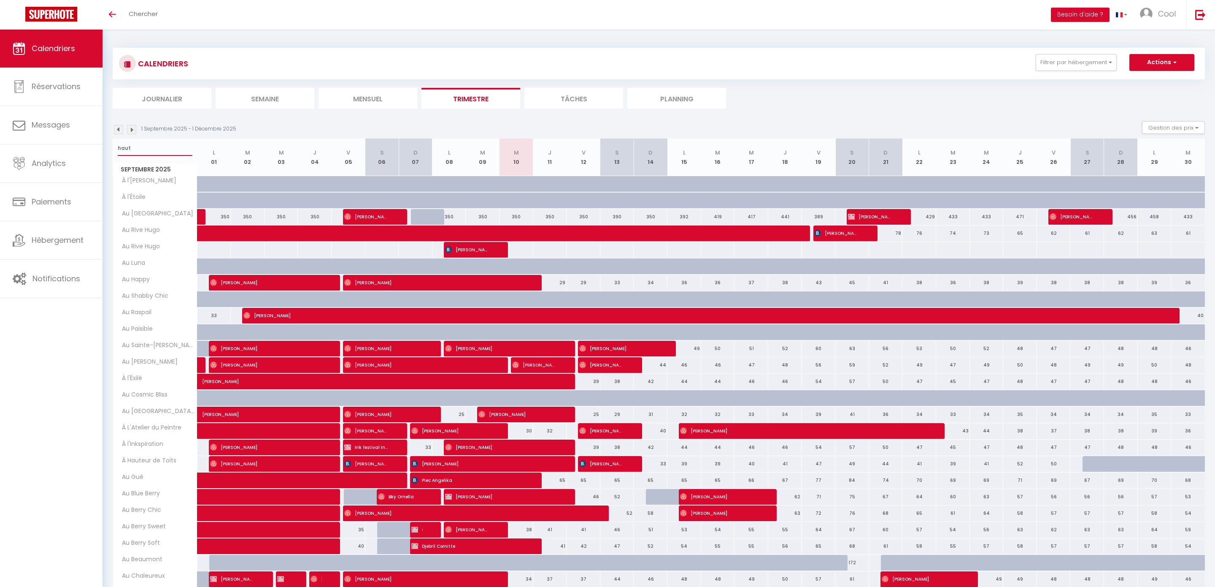
type input "hautu"
select select
type input "hautue"
select select
type input "hautuer"
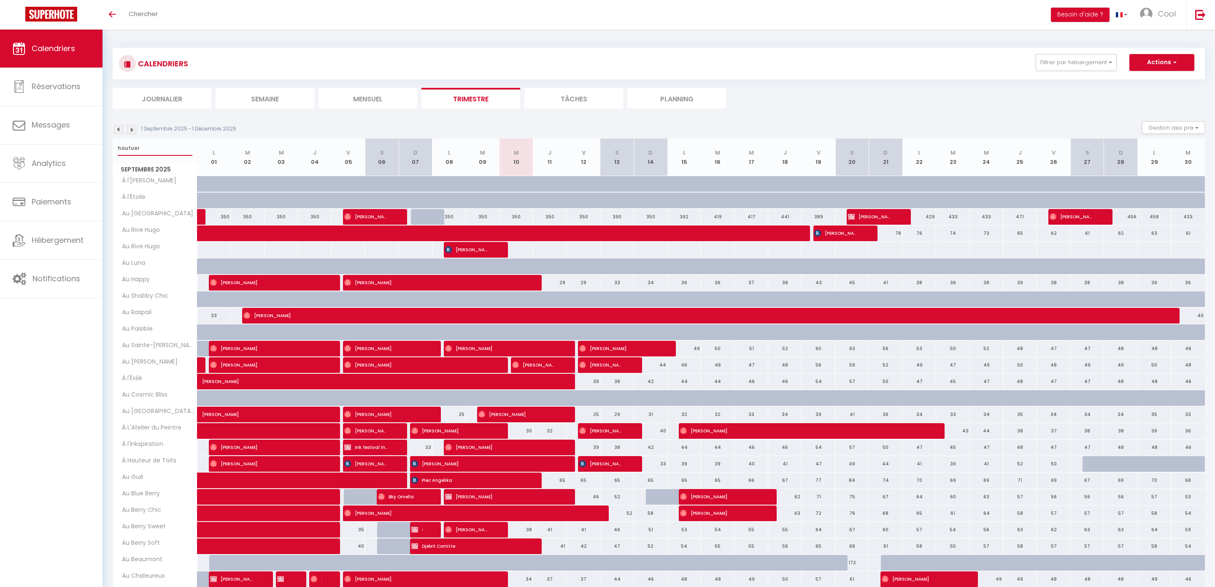
select select
type input "hautuer"
select select
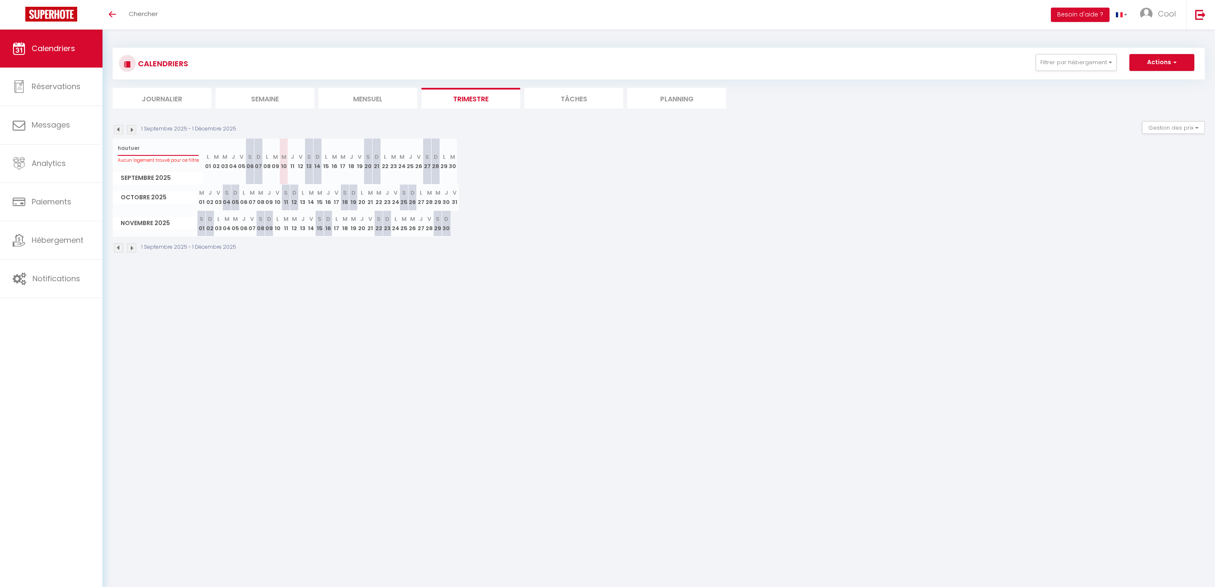
type input "hautue"
select select
type input "hautu"
select select
type input "haut"
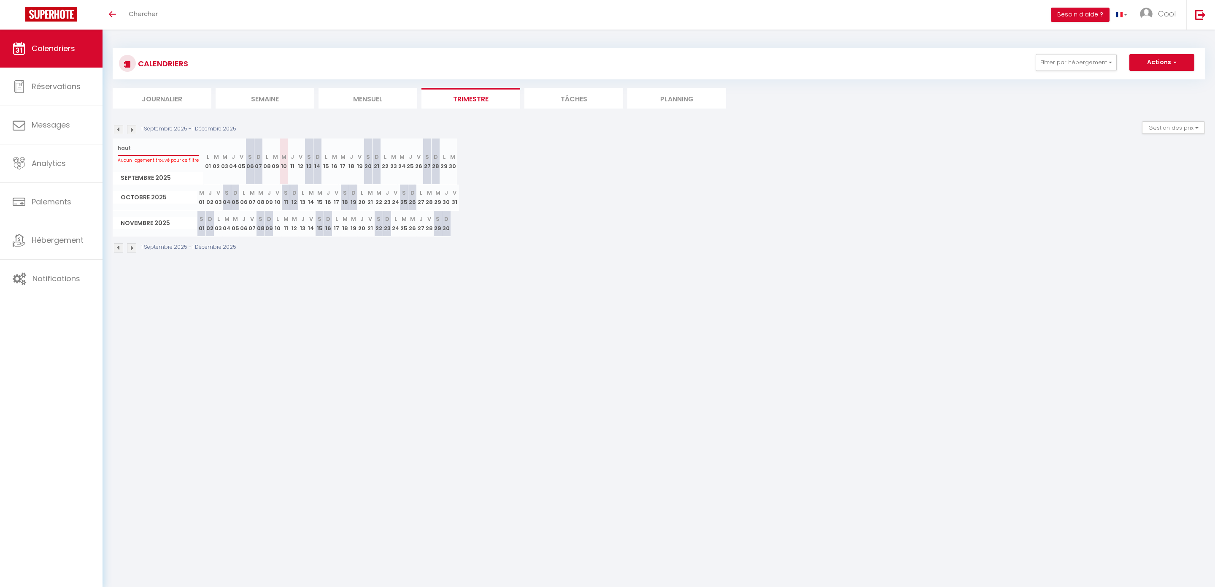
select select
type input "hau"
select select
type input "haut"
select select
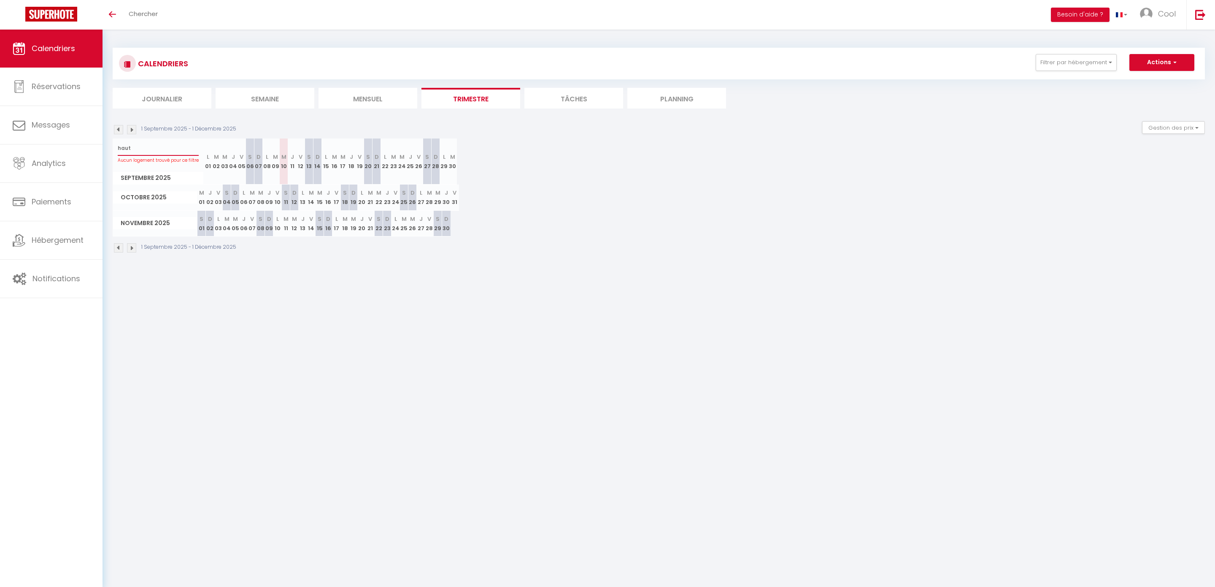
type input "haute"
select select
type input "hauteu"
select select
type input "hauteur"
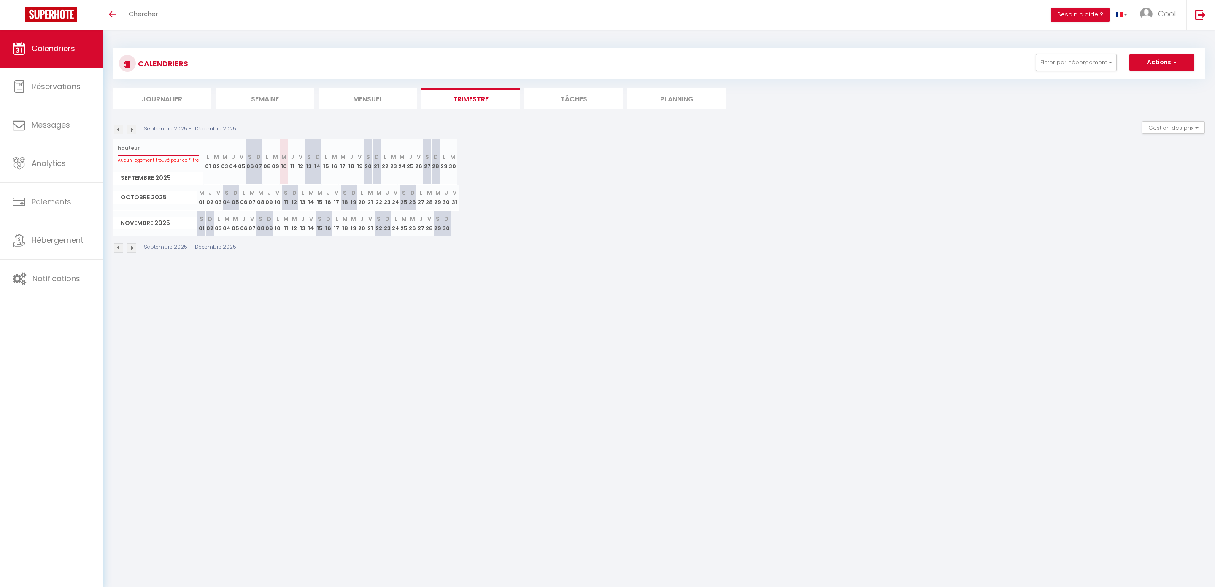
select select
type input "hauteur"
select select
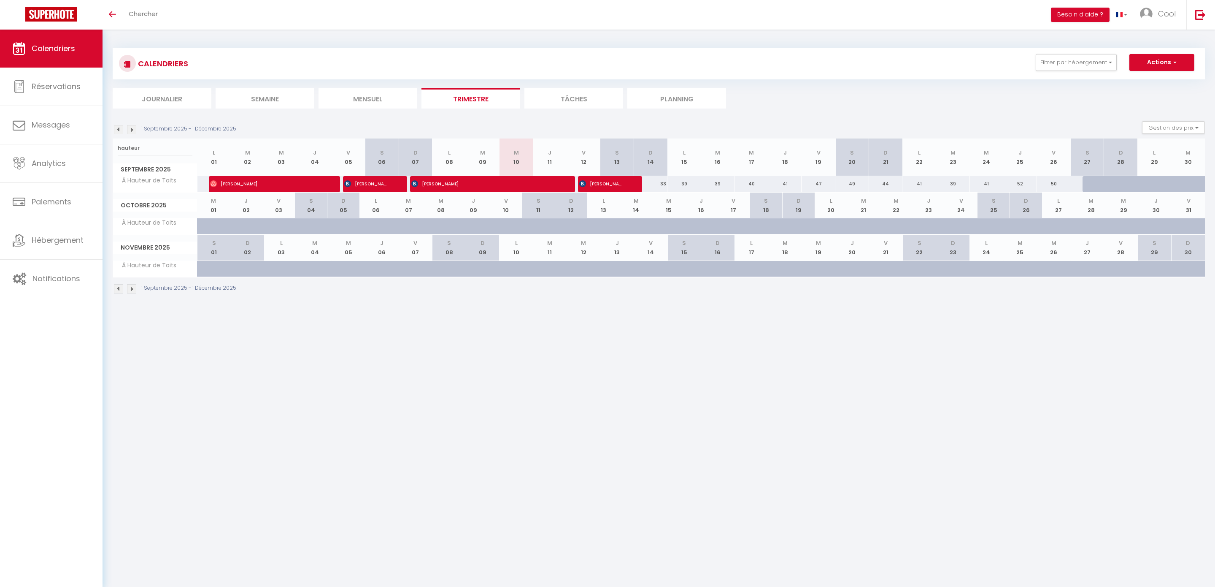
click at [1097, 187] on div at bounding box center [1100, 184] width 34 height 16
type input "51"
select select "1"
type input "Sam 27 Septembre 2025"
type input "Dim 28 Septembre 2025"
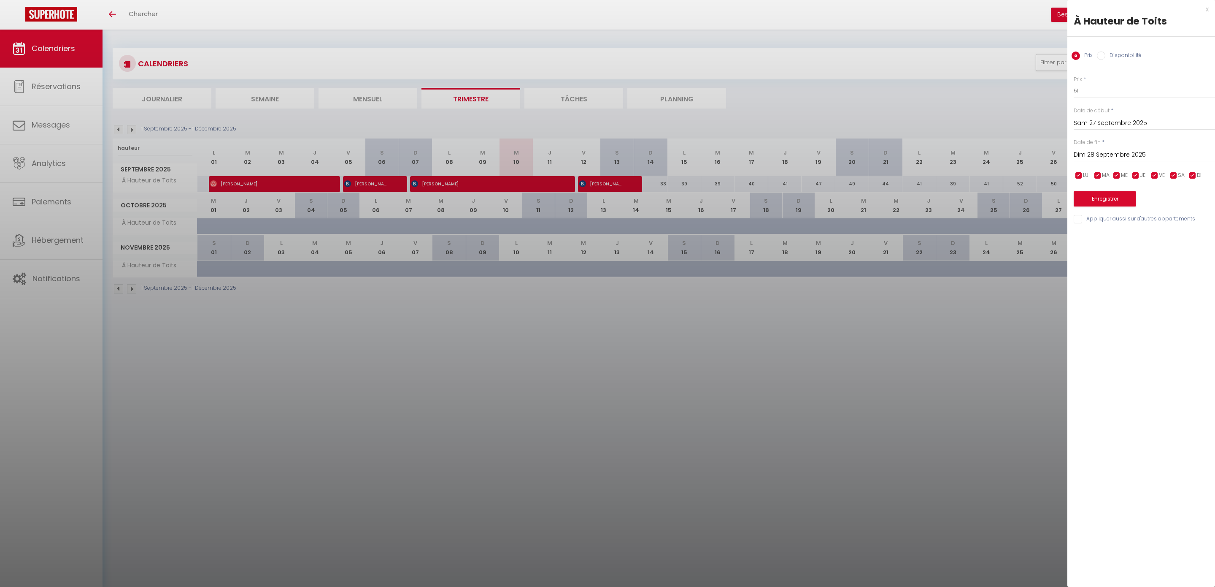
click at [1114, 56] on label "Disponibilité" at bounding box center [1123, 55] width 36 height 9
click at [1105, 56] on input "Disponibilité" at bounding box center [1101, 55] width 8 height 8
radio input "true"
radio input "false"
click at [1121, 152] on input "Dim 28 Septembre 2025" at bounding box center [1144, 155] width 141 height 11
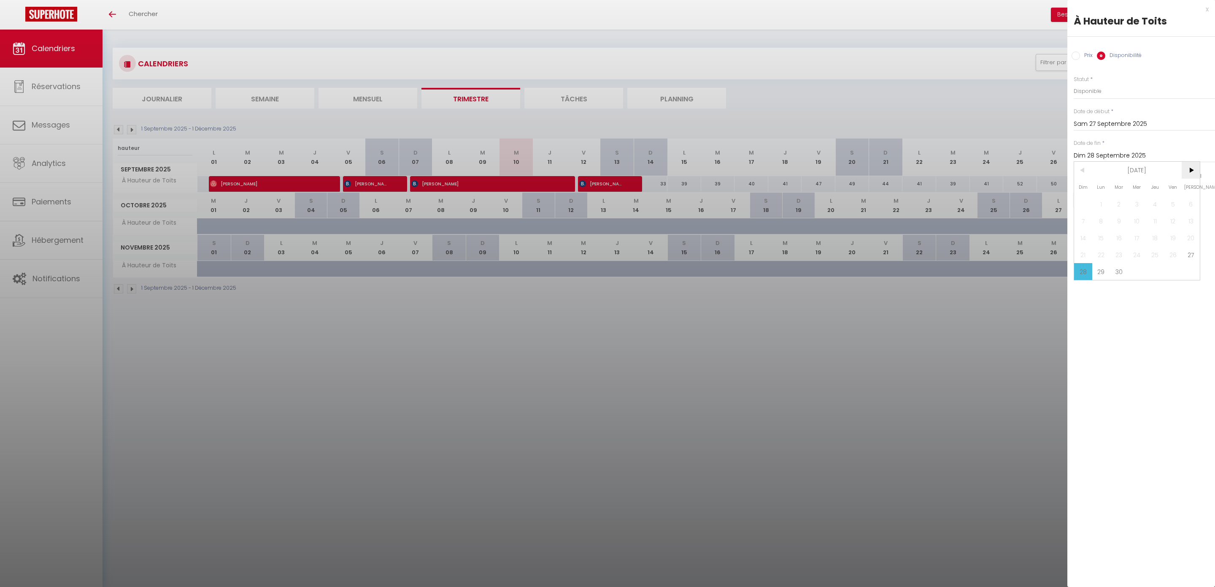
click at [1191, 170] on span ">" at bounding box center [1191, 170] width 18 height 17
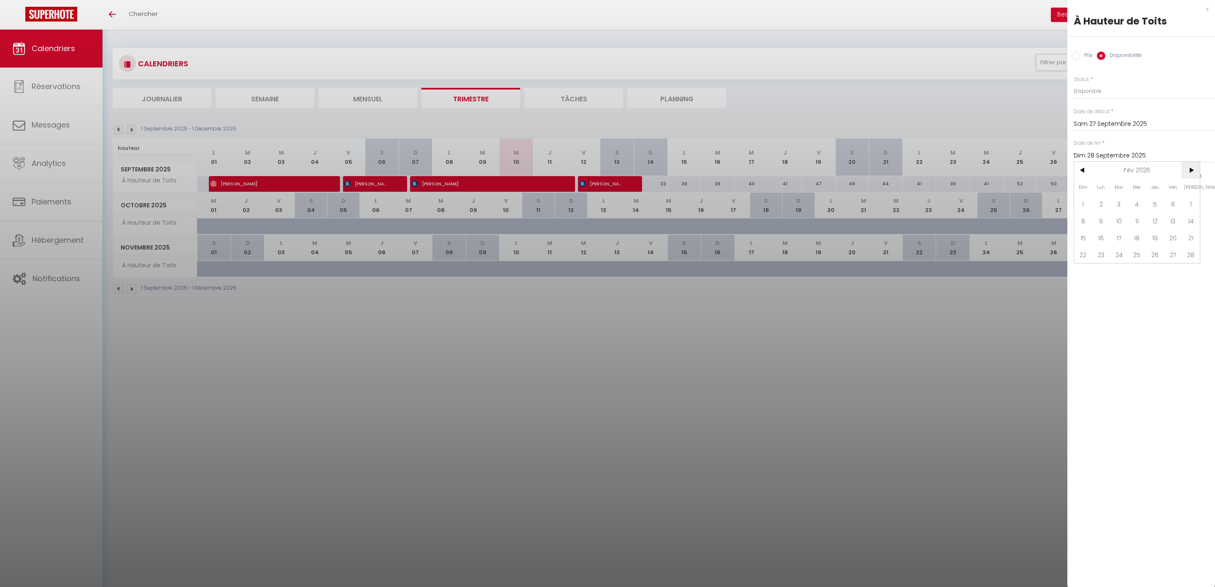
click at [1191, 170] on span ">" at bounding box center [1191, 170] width 18 height 17
click at [1189, 173] on span ">" at bounding box center [1191, 170] width 18 height 17
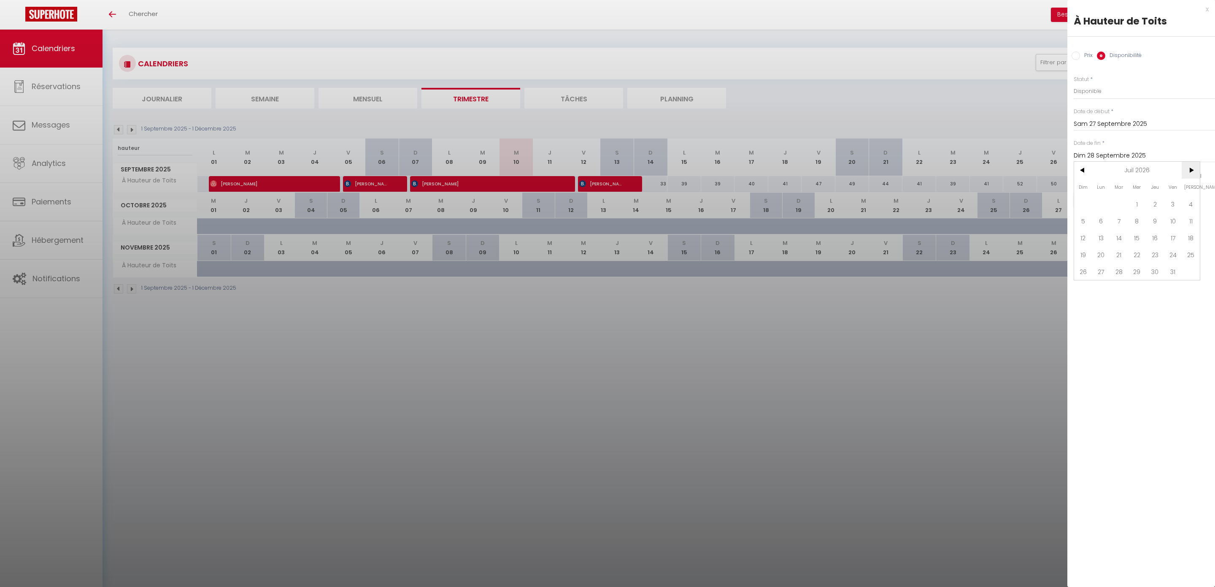
click at [1193, 172] on span ">" at bounding box center [1191, 170] width 18 height 17
click at [1109, 288] on span "31" at bounding box center [1101, 288] width 18 height 17
type input "Lun 31 Août 2026"
click at [1116, 202] on button "Enregistrer" at bounding box center [1105, 199] width 62 height 15
